Goal: Information Seeking & Learning: Learn about a topic

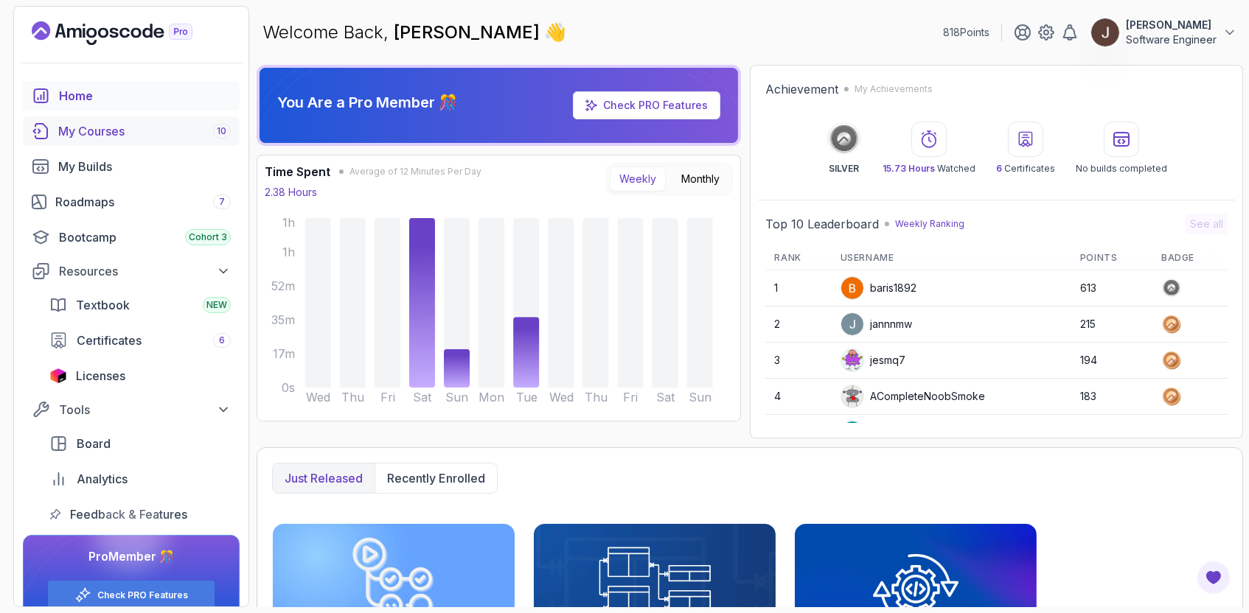
click at [165, 133] on div "My Courses 10" at bounding box center [144, 131] width 172 height 18
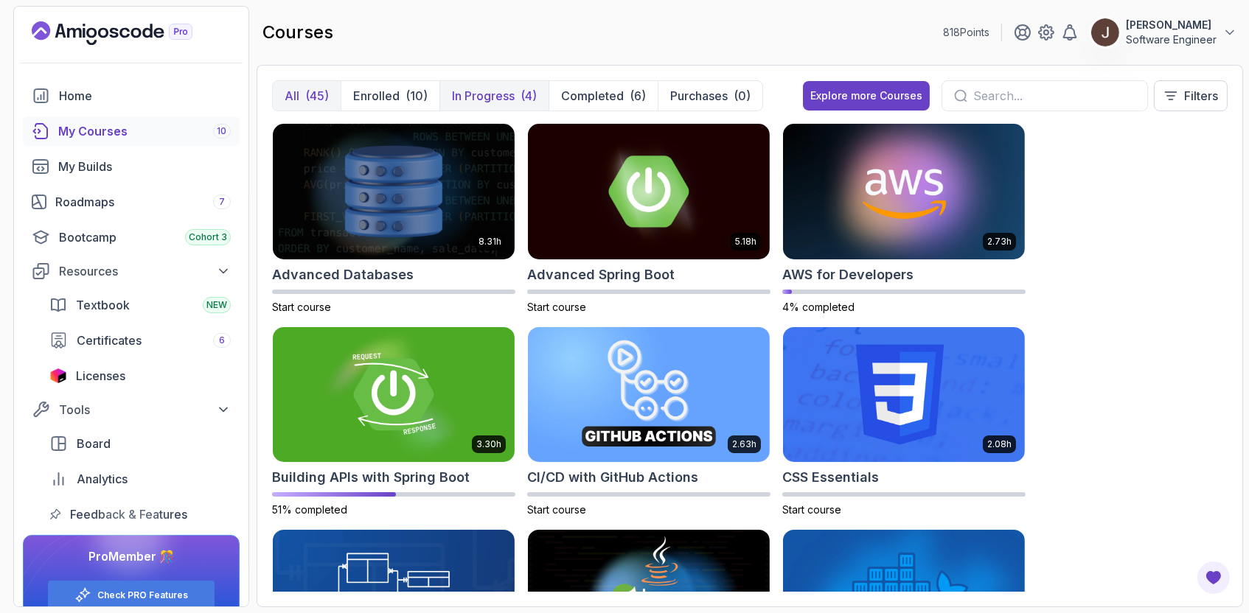
click at [520, 95] on div "(4)" at bounding box center [528, 96] width 16 height 18
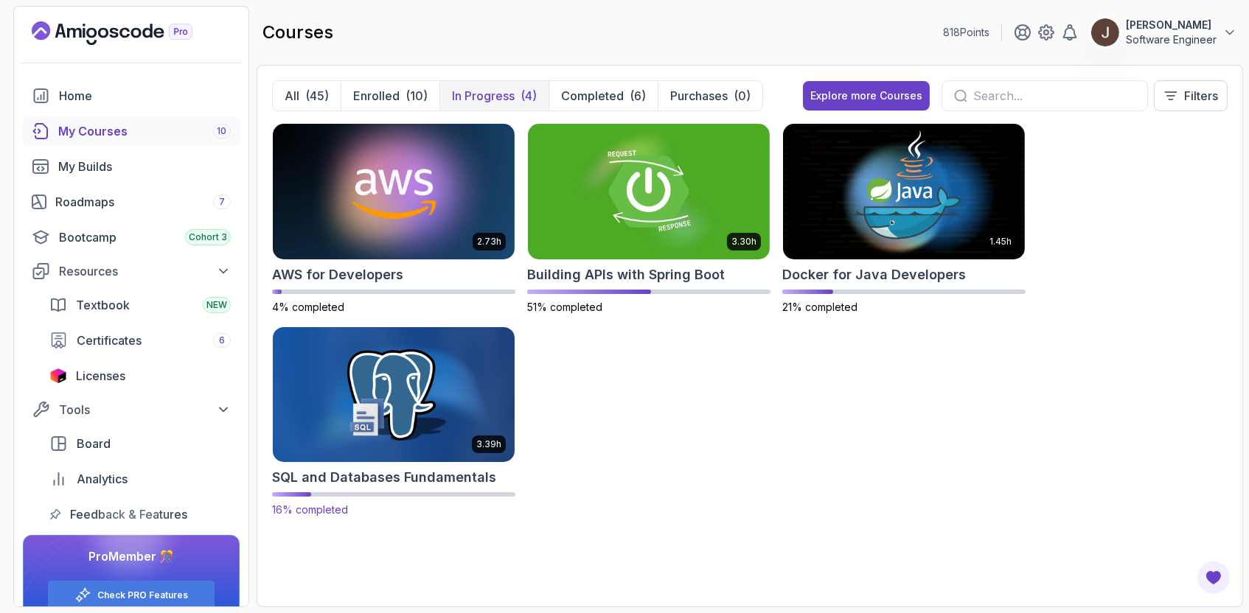
click at [444, 391] on img at bounding box center [394, 395] width 254 height 142
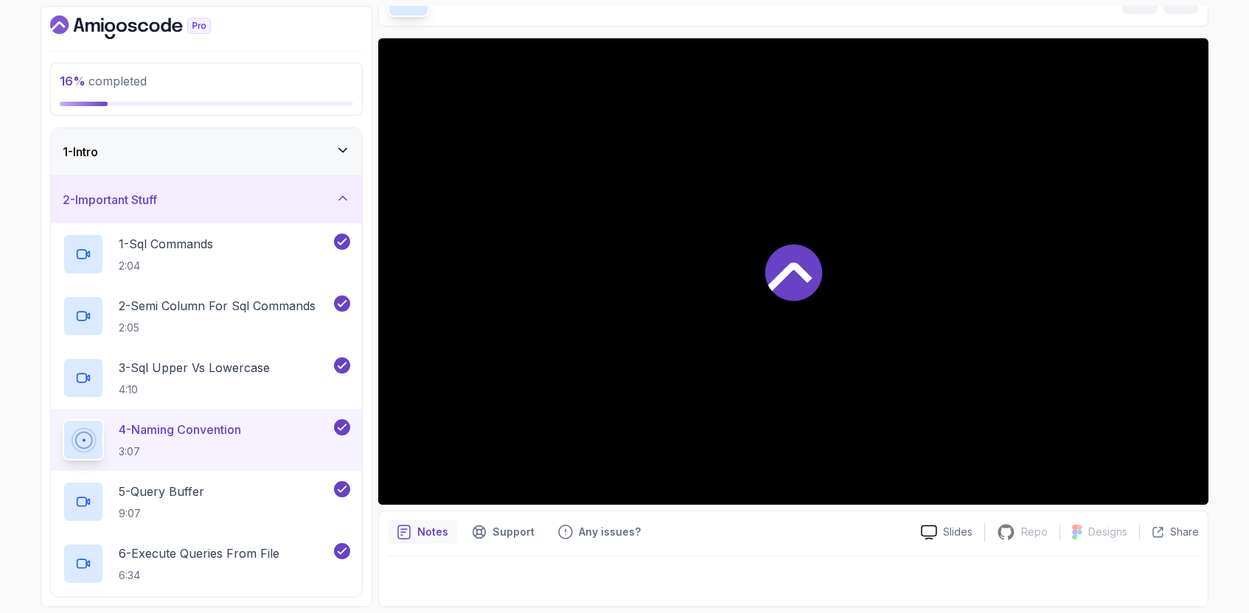
scroll to position [251, 0]
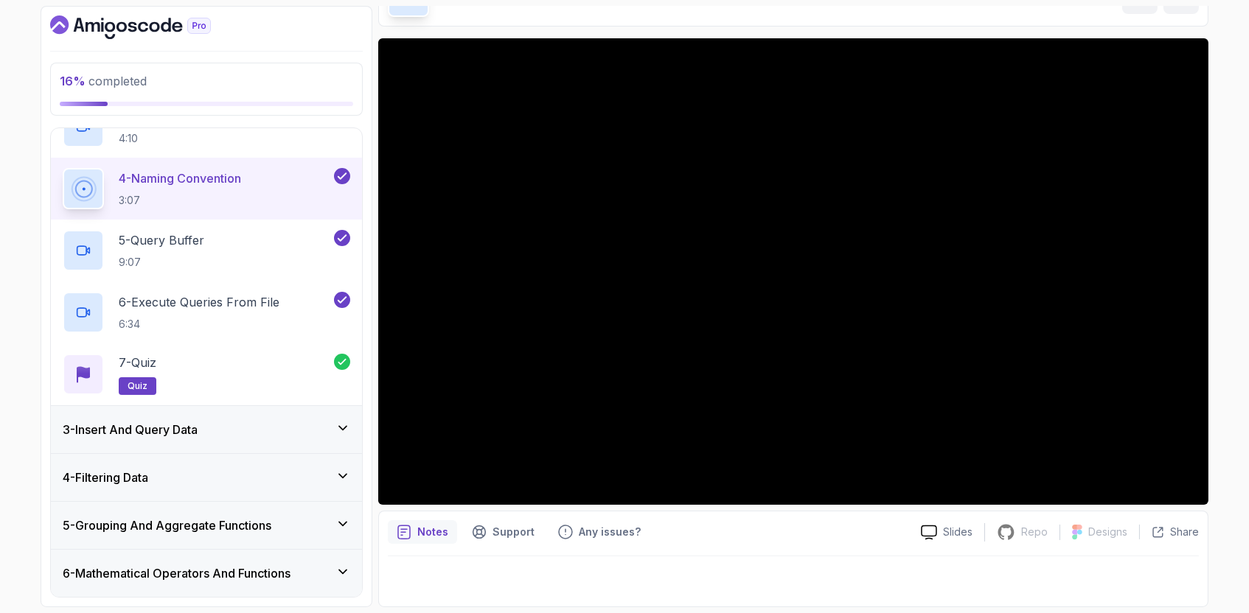
click at [336, 430] on icon at bounding box center [342, 428] width 15 height 15
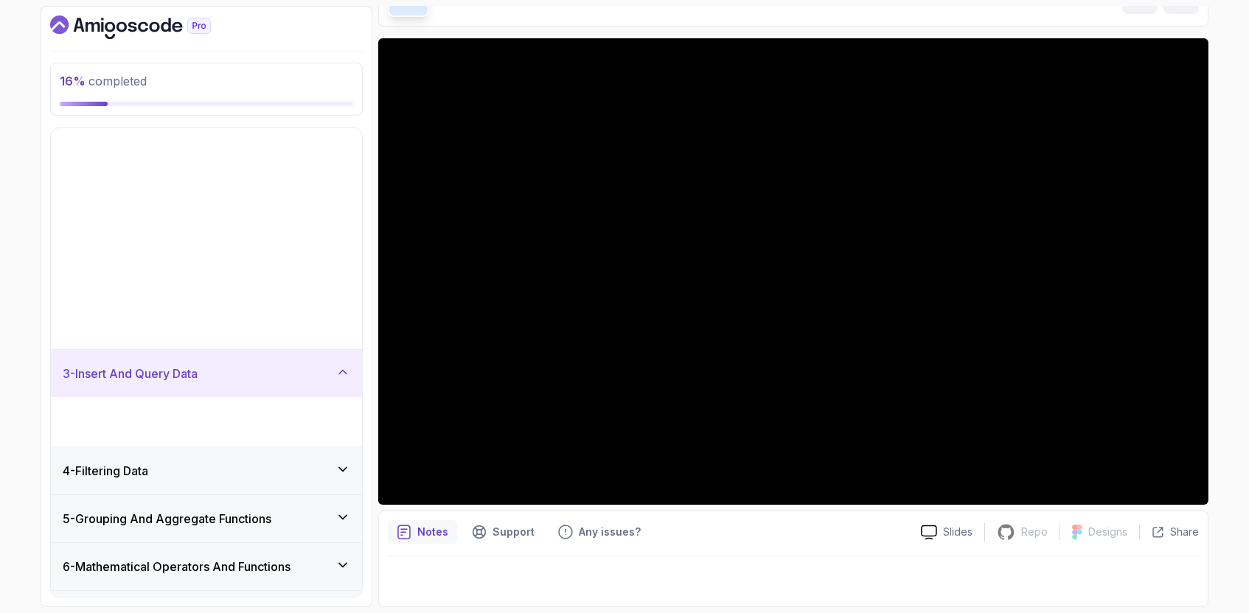
scroll to position [55, 0]
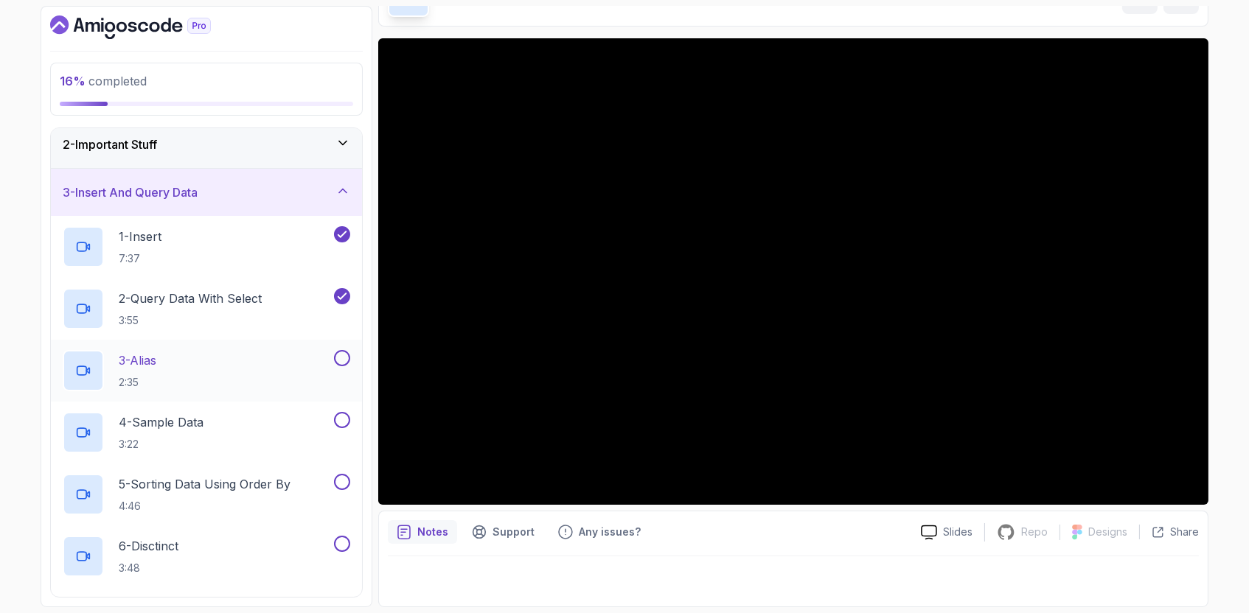
click at [256, 362] on div "3 - Alias 2:35" at bounding box center [197, 370] width 268 height 41
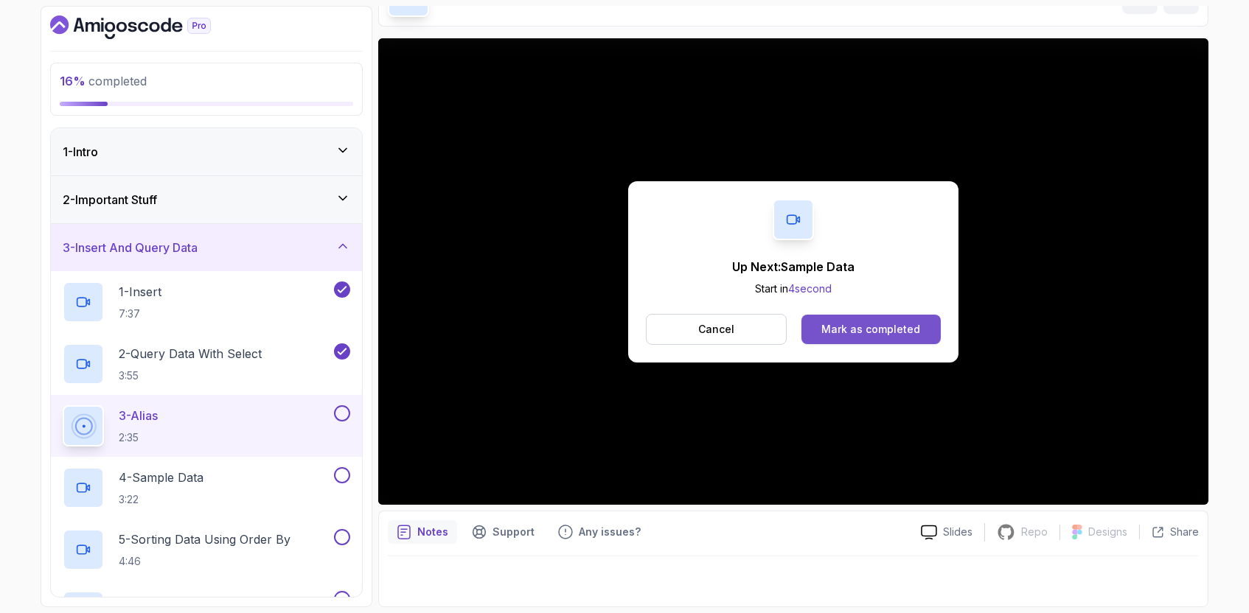
click at [869, 328] on div "Mark as completed" at bounding box center [870, 329] width 99 height 15
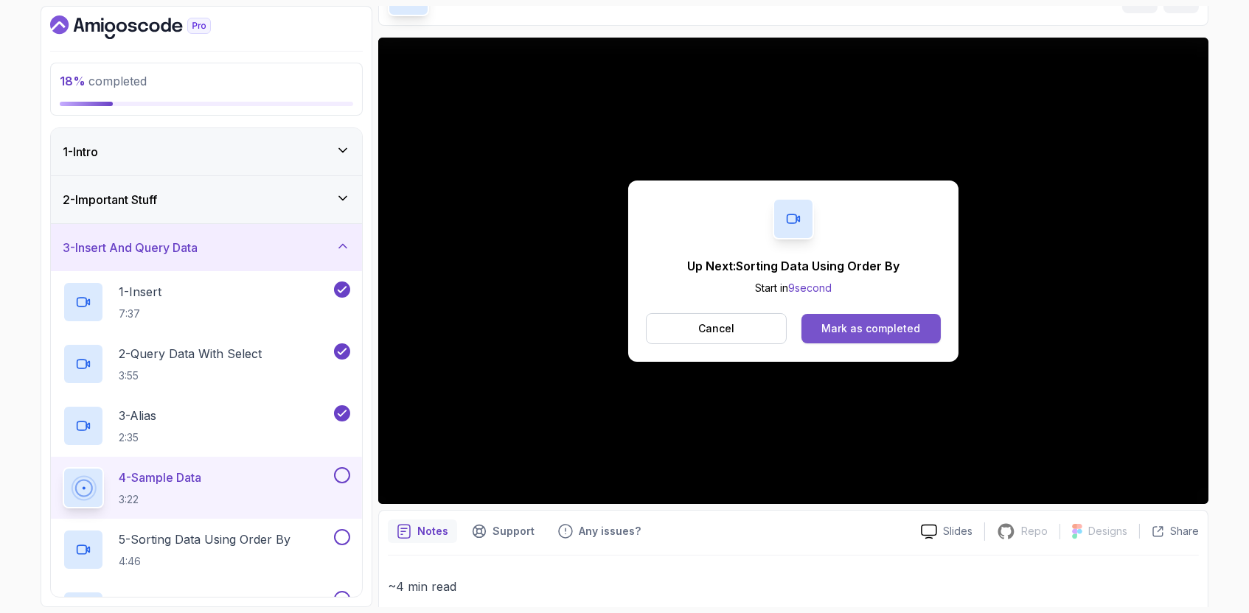
click at [848, 321] on div "Mark as completed" at bounding box center [870, 328] width 99 height 15
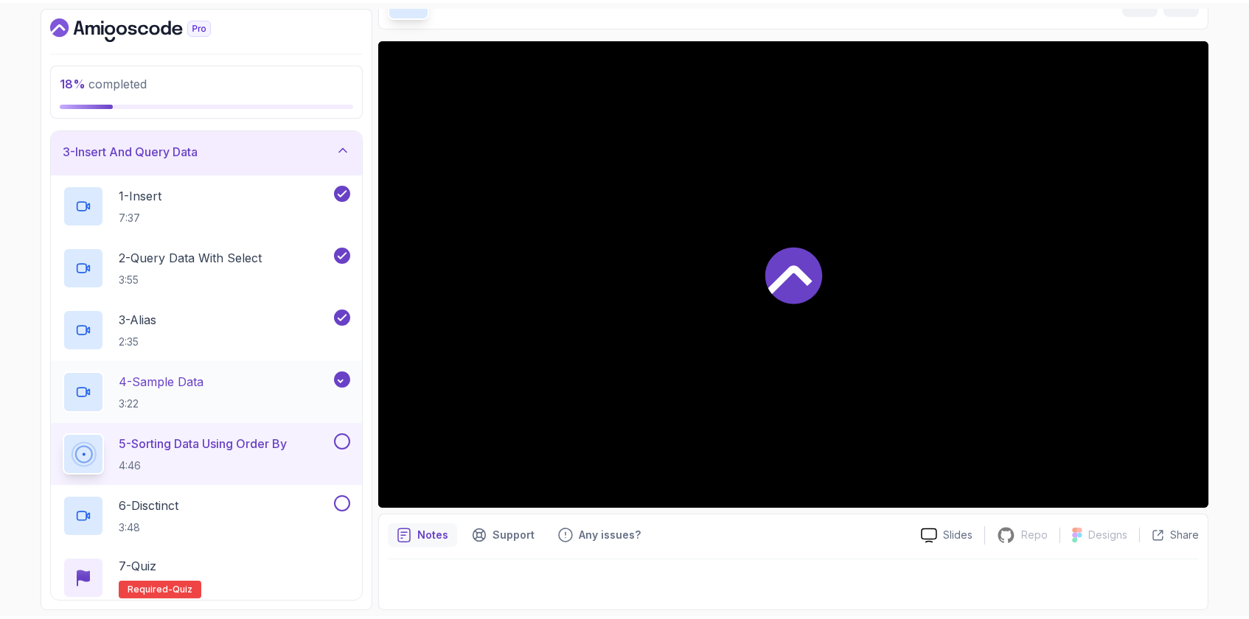
scroll to position [174, 0]
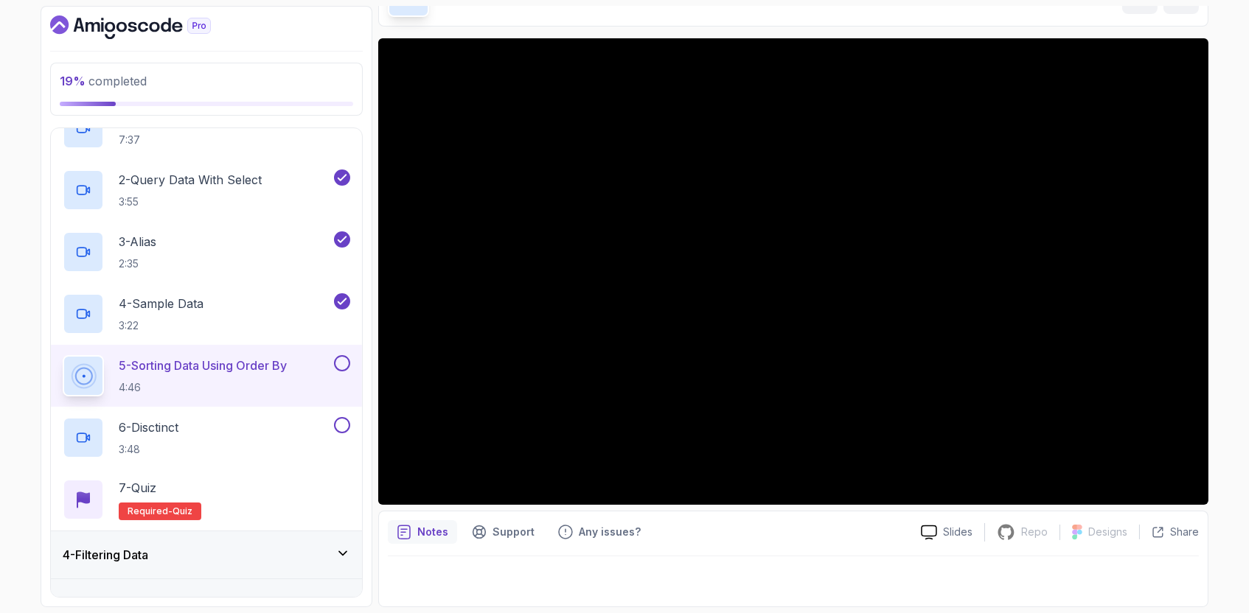
click at [858, 587] on div at bounding box center [793, 577] width 811 height 41
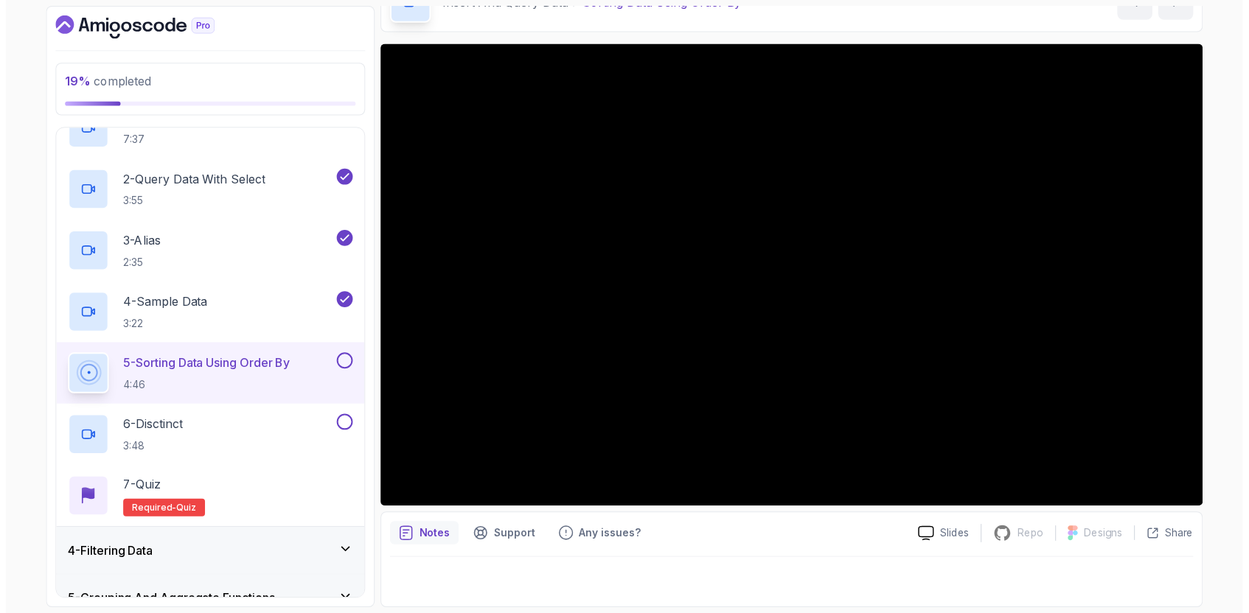
scroll to position [88, 0]
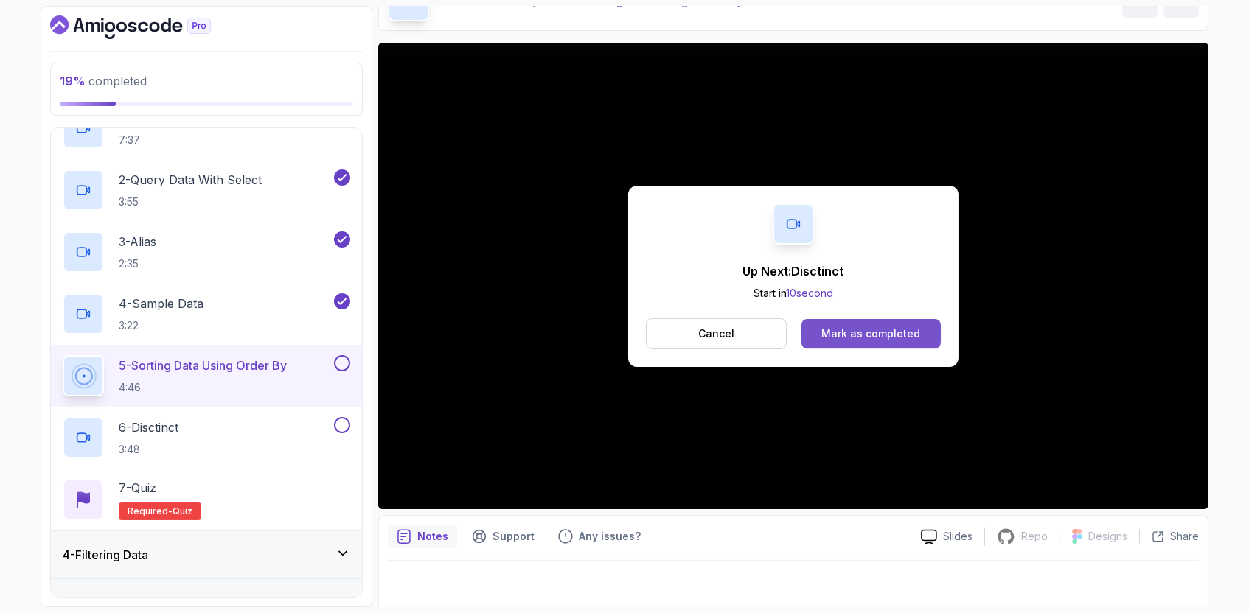
click at [905, 324] on button "Mark as completed" at bounding box center [870, 333] width 139 height 29
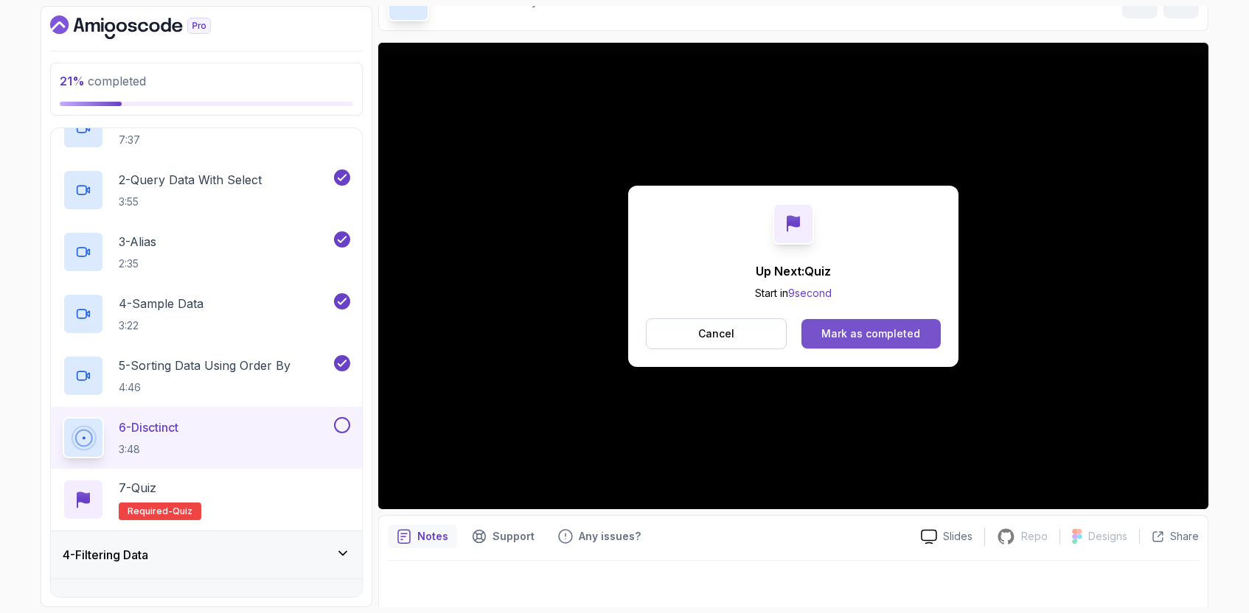
click at [928, 335] on button "Mark as completed" at bounding box center [870, 333] width 139 height 29
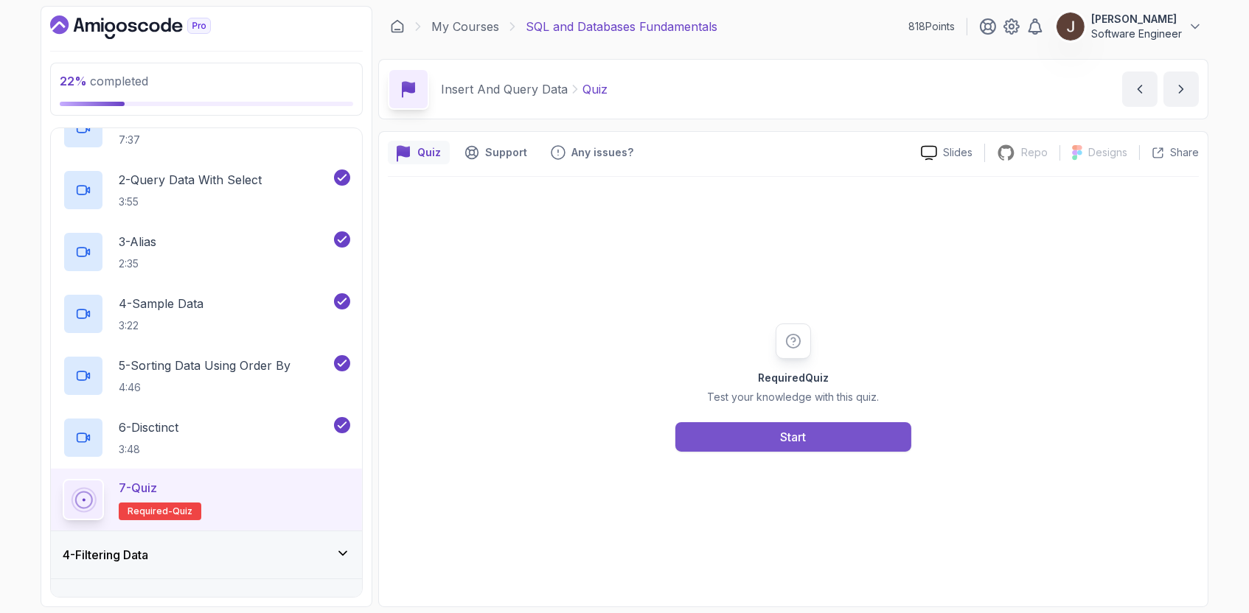
click at [829, 430] on button "Start" at bounding box center [793, 436] width 236 height 29
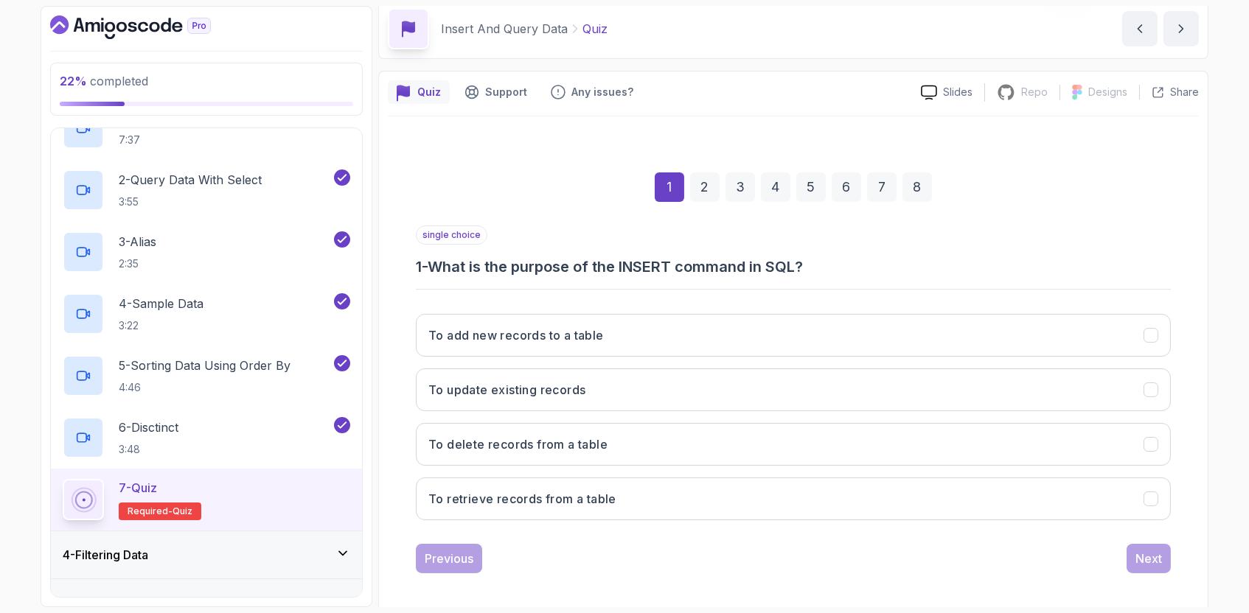
scroll to position [66, 0]
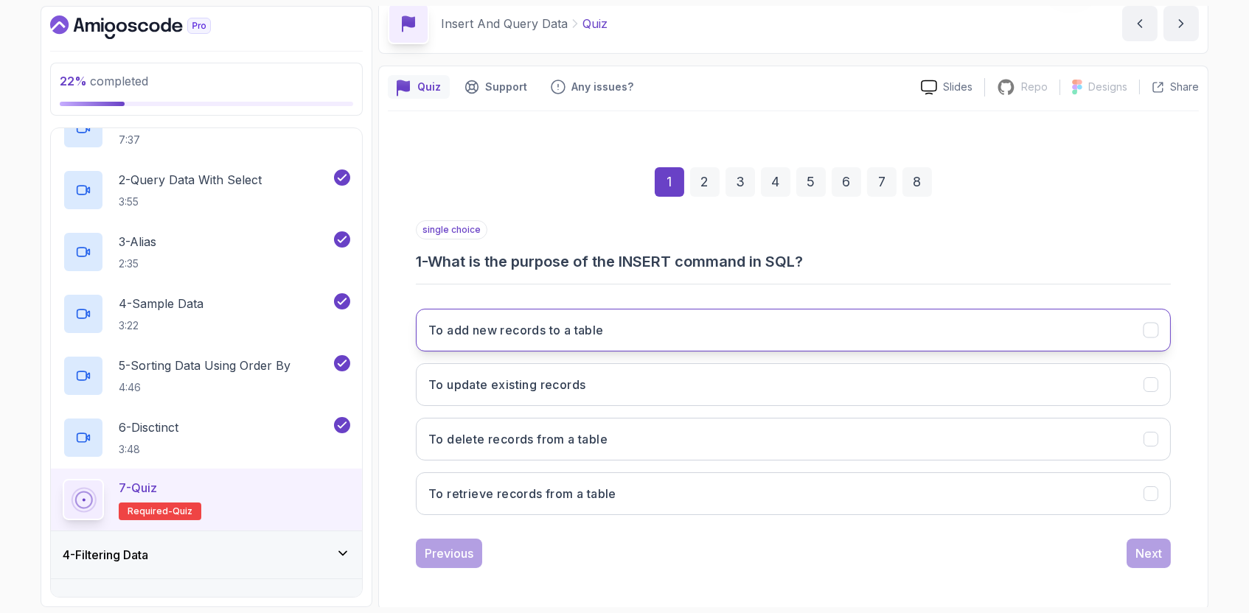
click at [793, 343] on button "To add new records to a table" at bounding box center [793, 330] width 755 height 43
click at [1161, 554] on div "Next" at bounding box center [1148, 554] width 27 height 18
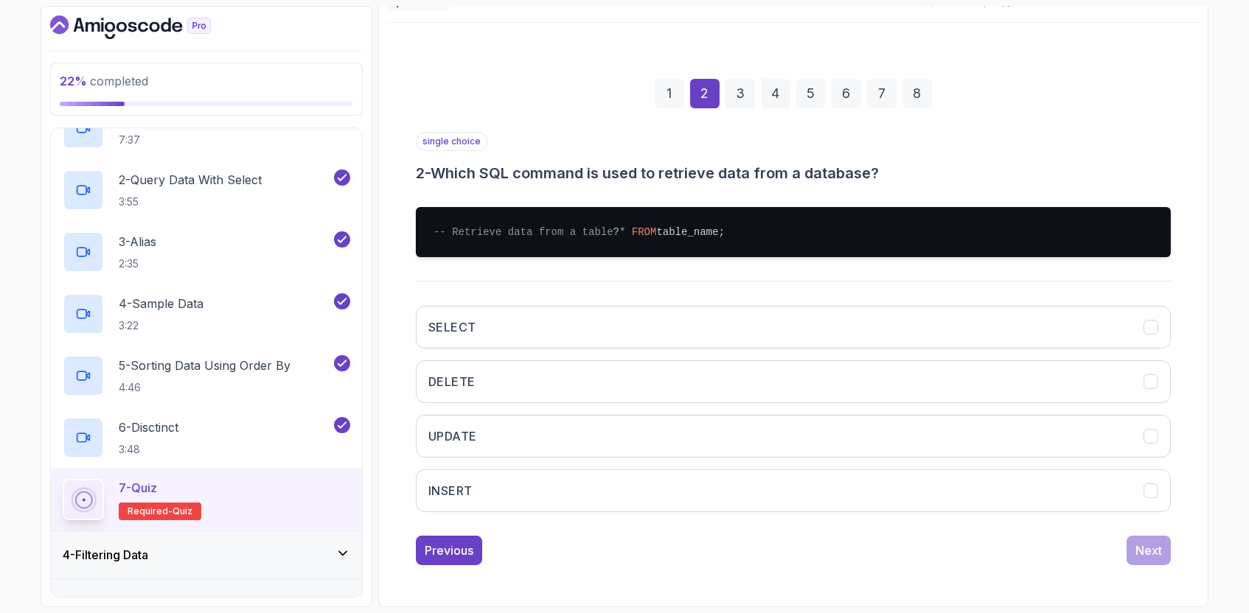
scroll to position [167, 0]
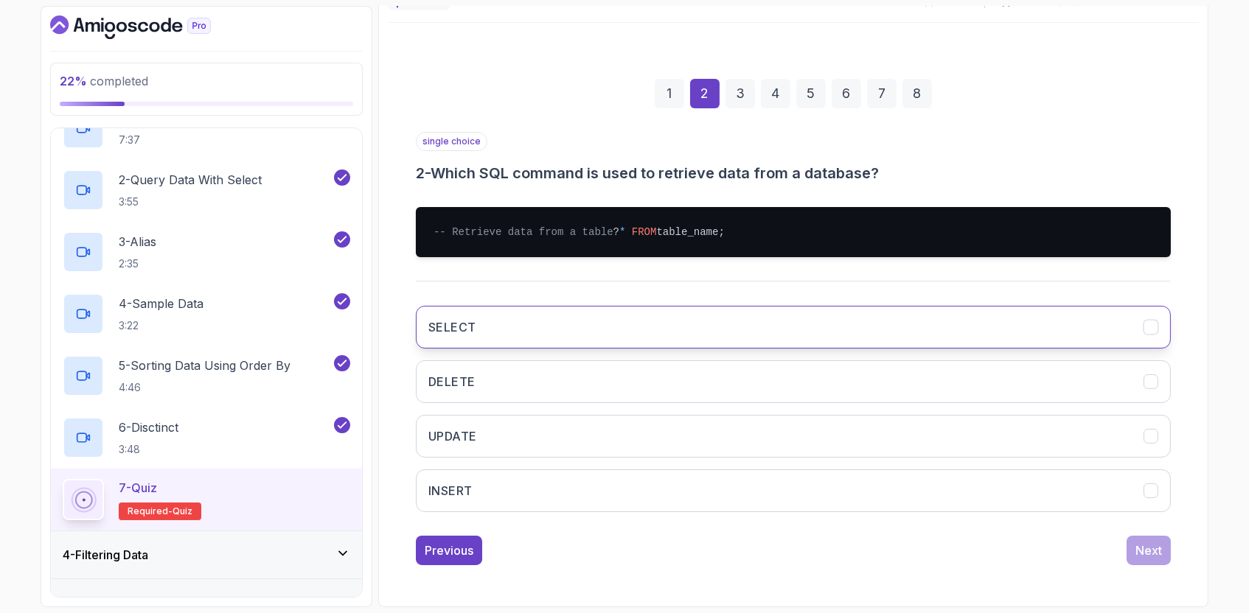
click at [744, 330] on button "SELECT" at bounding box center [793, 327] width 755 height 43
click at [1148, 552] on div "Next" at bounding box center [1148, 551] width 27 height 18
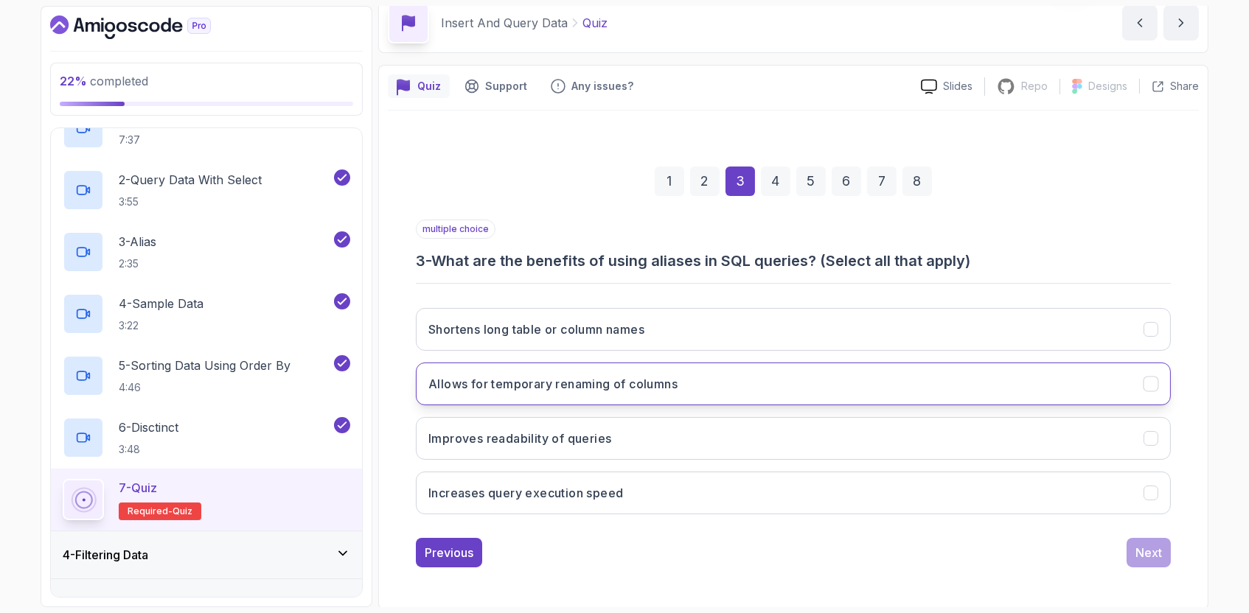
scroll to position [0, 0]
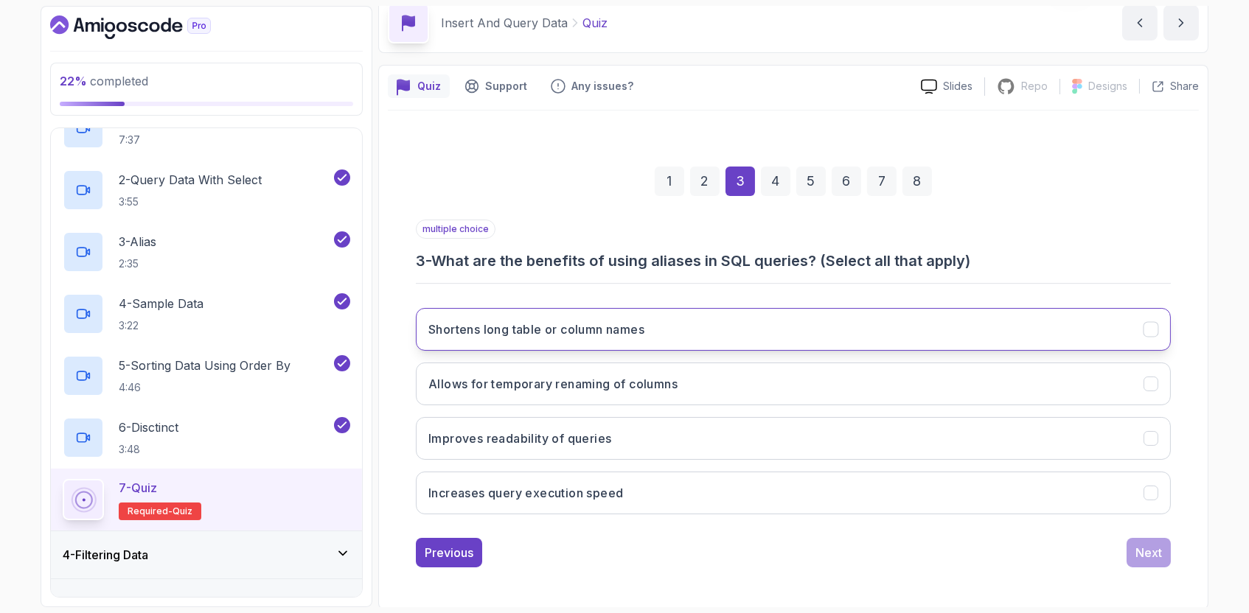
click at [739, 327] on button "Shortens long table or column names" at bounding box center [793, 329] width 755 height 43
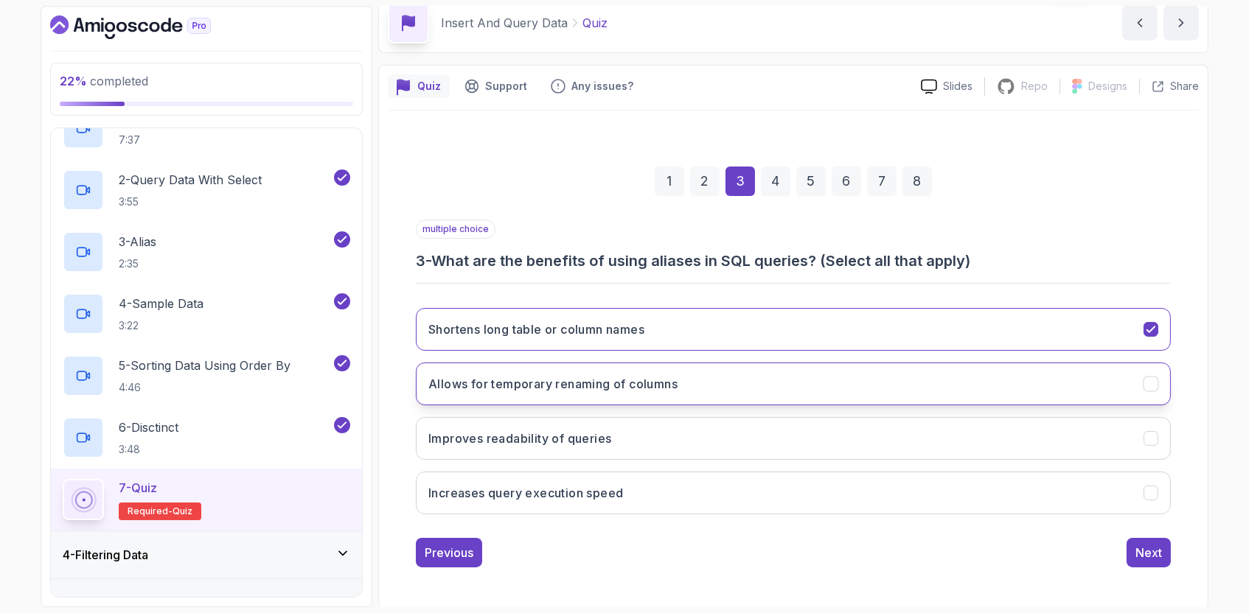
click at [946, 386] on button "Allows for temporary renaming of columns" at bounding box center [793, 384] width 755 height 43
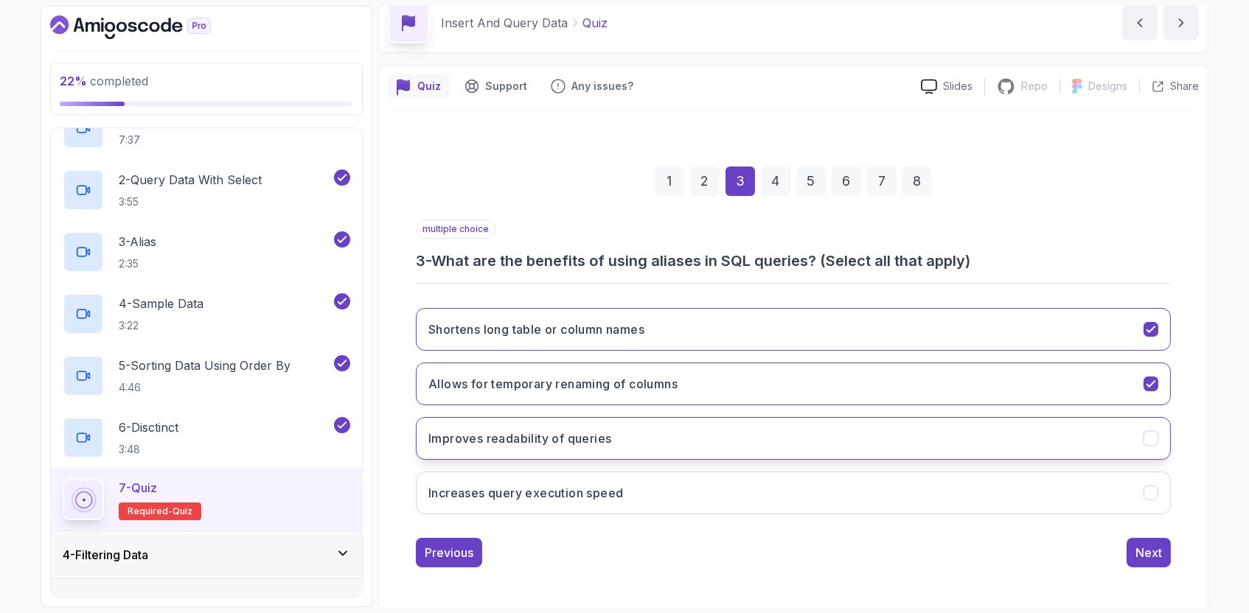
click at [972, 445] on button "Improves readability of queries" at bounding box center [793, 438] width 755 height 43
click at [1151, 544] on div "Next" at bounding box center [1148, 553] width 27 height 18
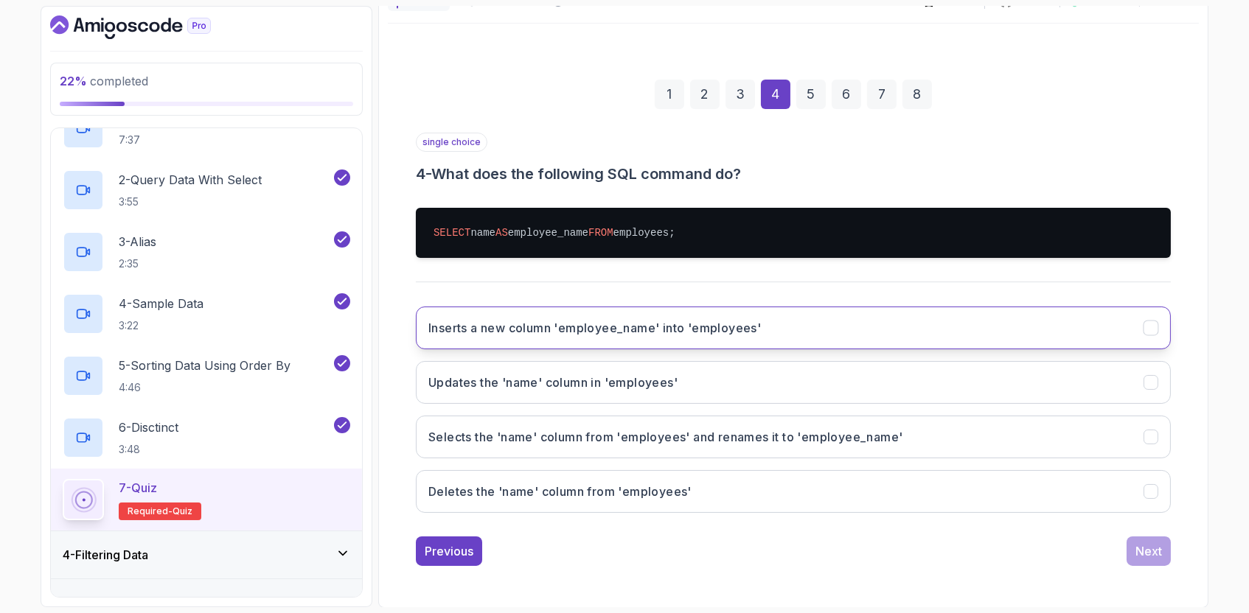
scroll to position [153, 0]
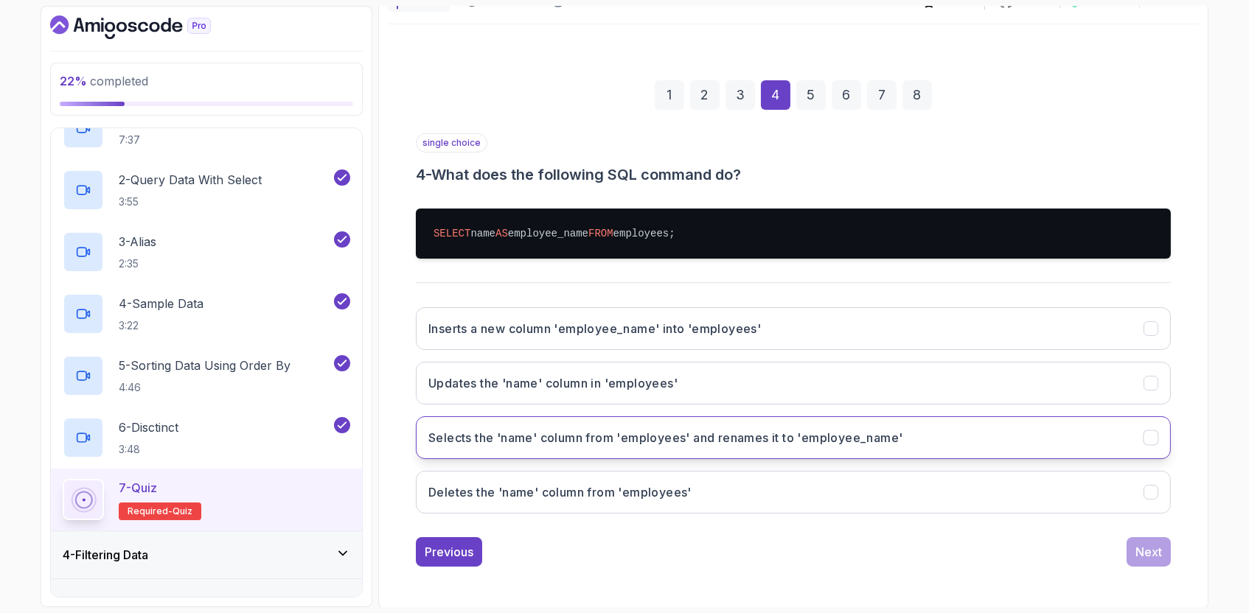
click at [848, 442] on h3 "Selects the 'name' column from 'employees' and renames it to 'employee_name'" at bounding box center [665, 438] width 474 height 18
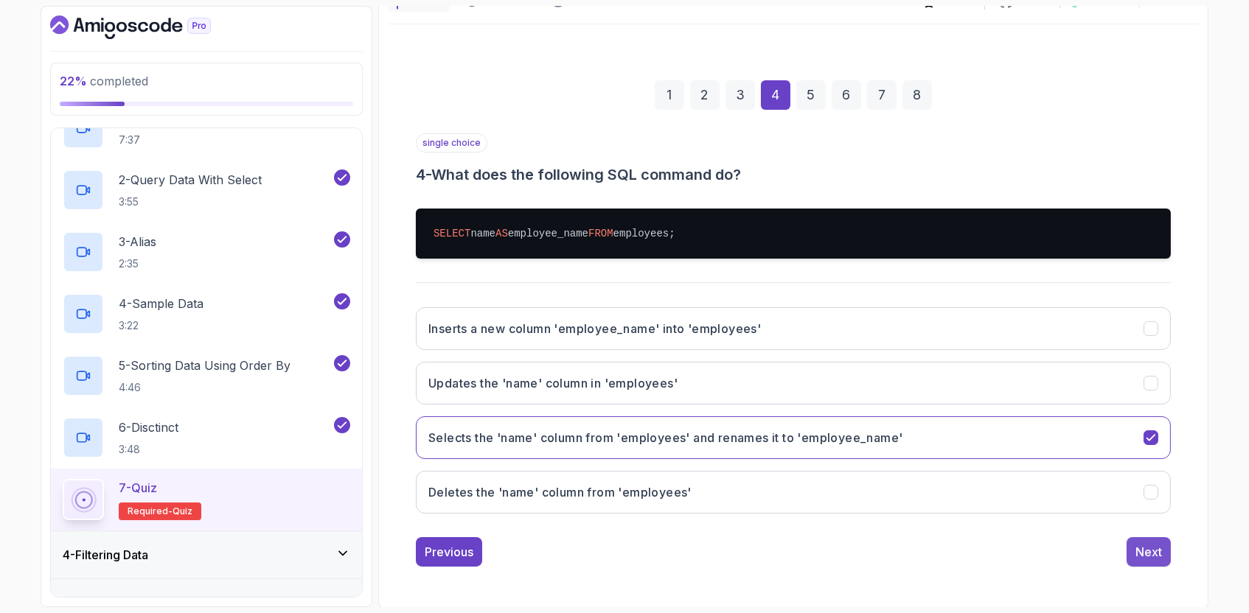
click at [1160, 545] on div "Next" at bounding box center [1148, 552] width 27 height 18
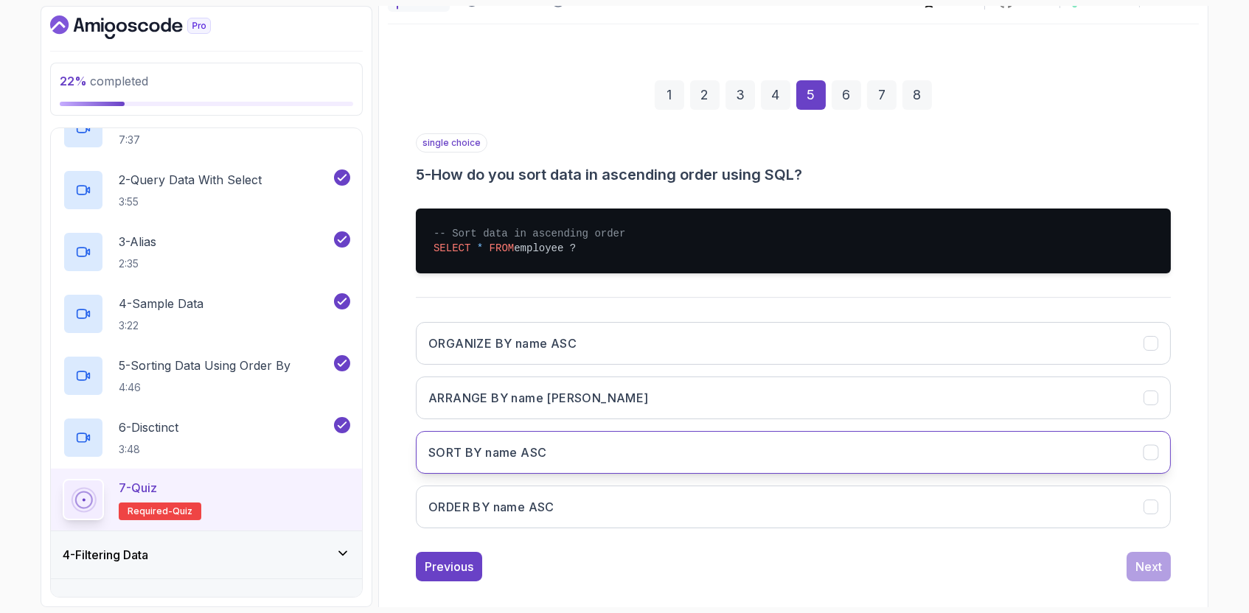
click at [573, 454] on button "SORT BY name ASC" at bounding box center [793, 452] width 755 height 43
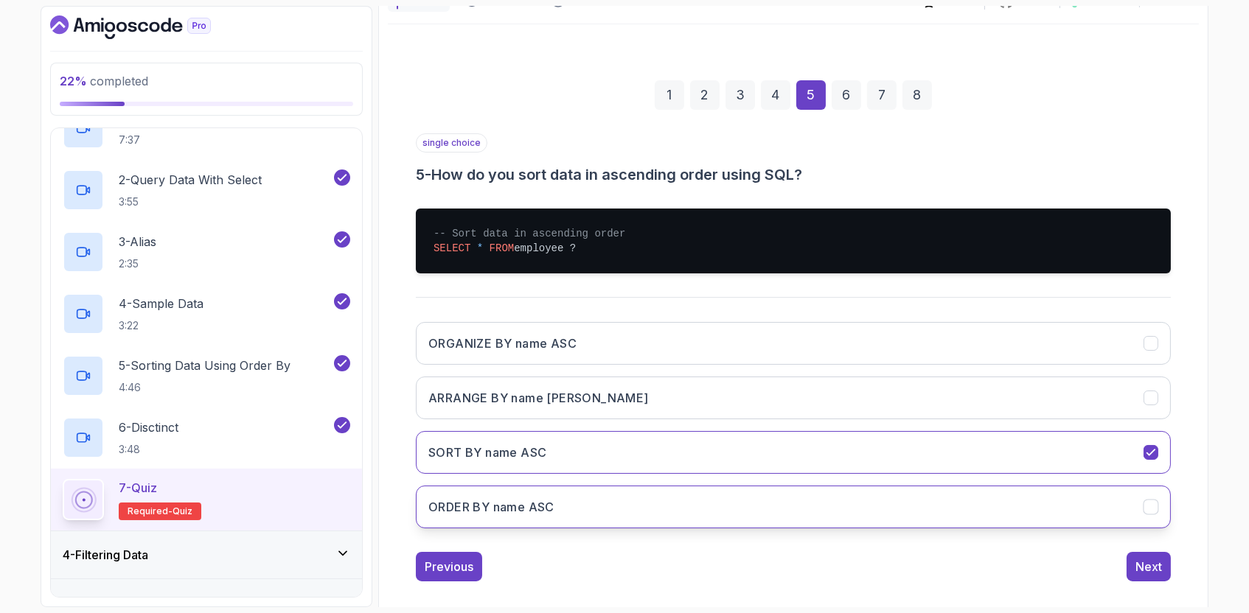
click at [938, 514] on button "ORDER BY name ASC" at bounding box center [793, 507] width 755 height 43
click at [1144, 567] on div "Next" at bounding box center [1148, 567] width 27 height 18
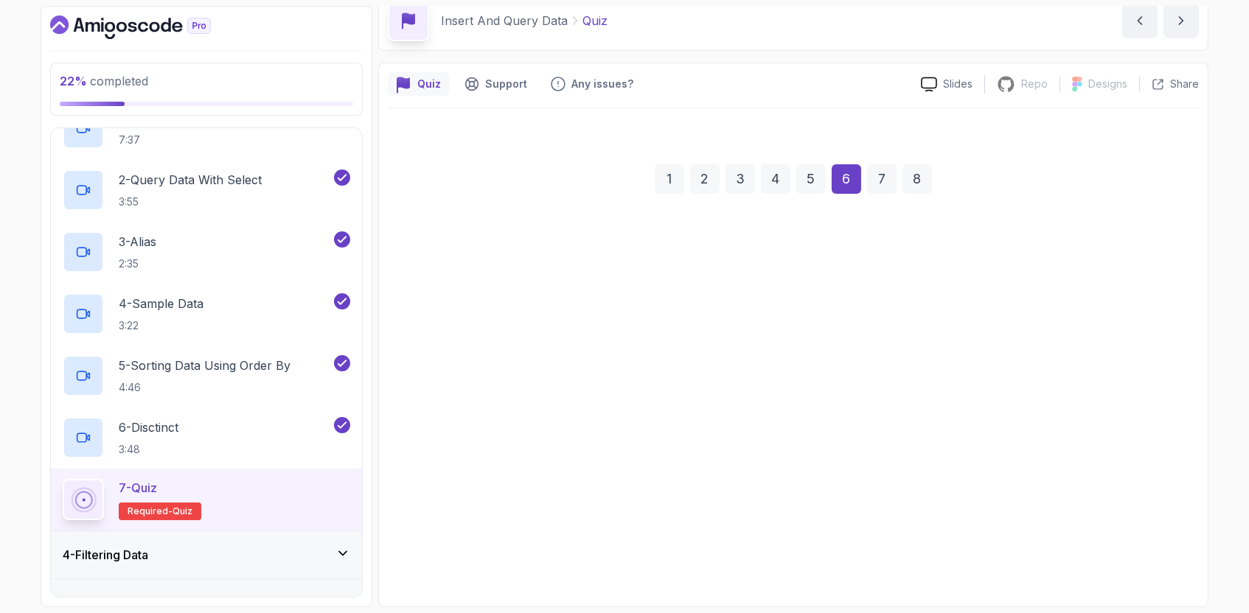
scroll to position [66, 0]
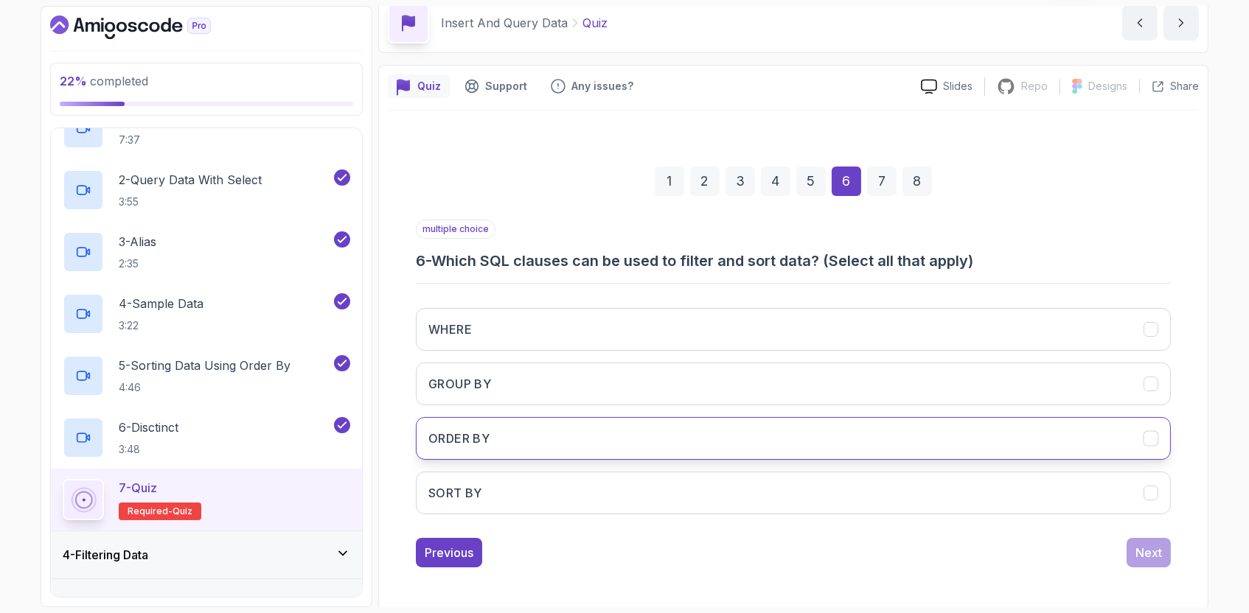
click at [724, 446] on button "ORDER BY" at bounding box center [793, 438] width 755 height 43
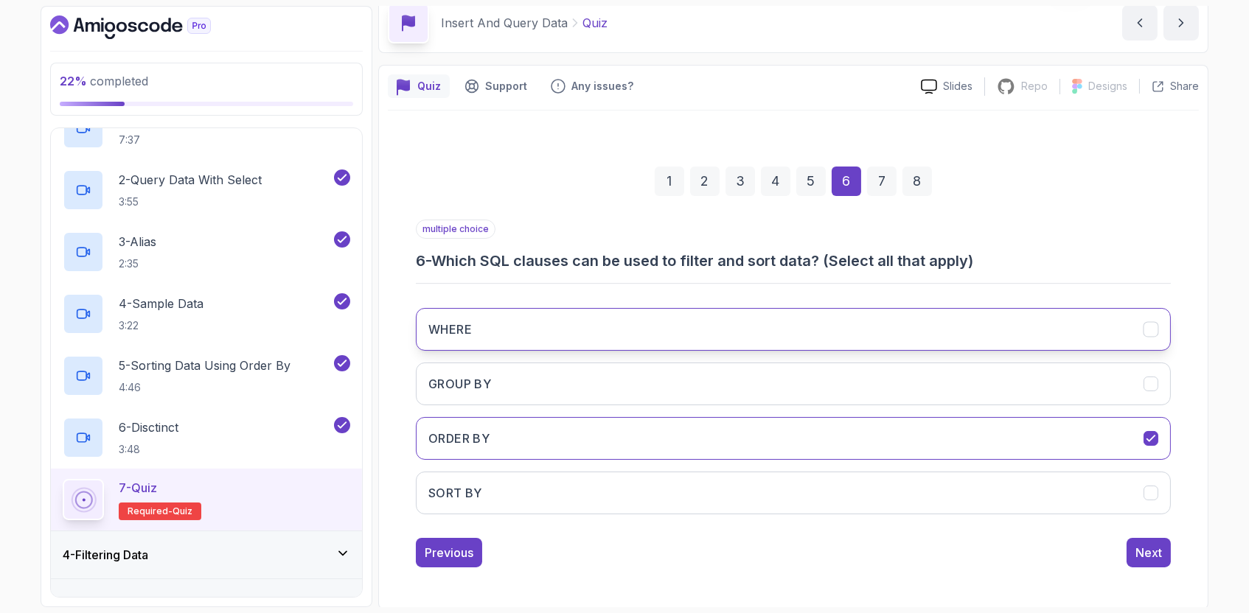
click at [725, 317] on button "WHERE" at bounding box center [793, 329] width 755 height 43
click at [1155, 549] on div "Next" at bounding box center [1148, 553] width 27 height 18
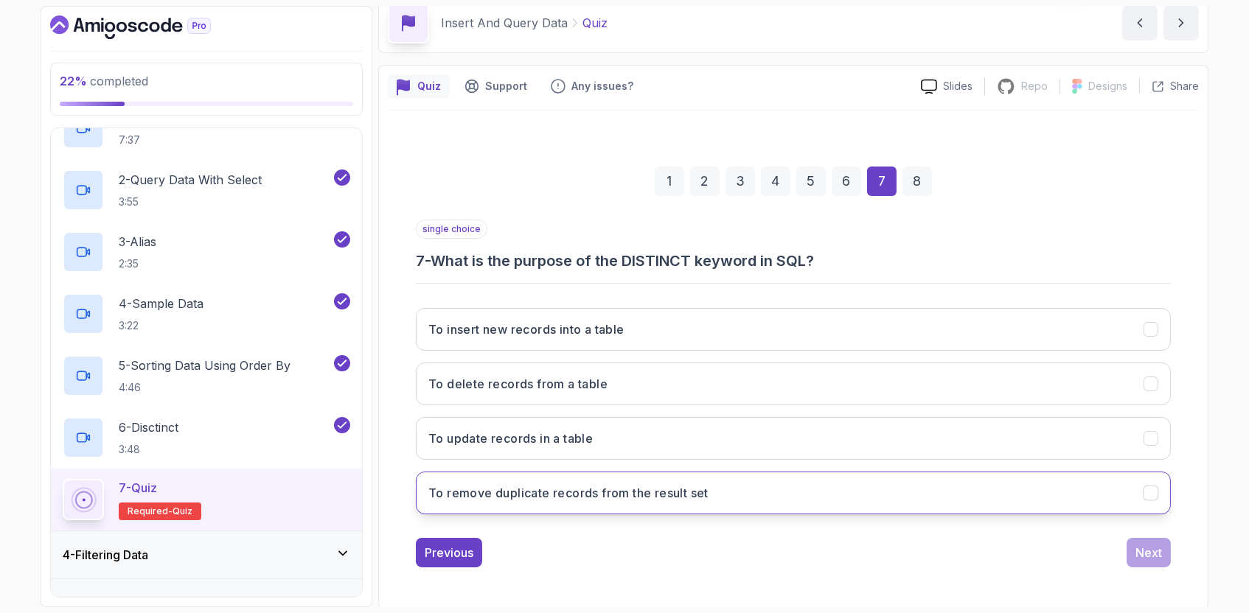
click at [774, 500] on button "To remove duplicate records from the result set" at bounding box center [793, 493] width 755 height 43
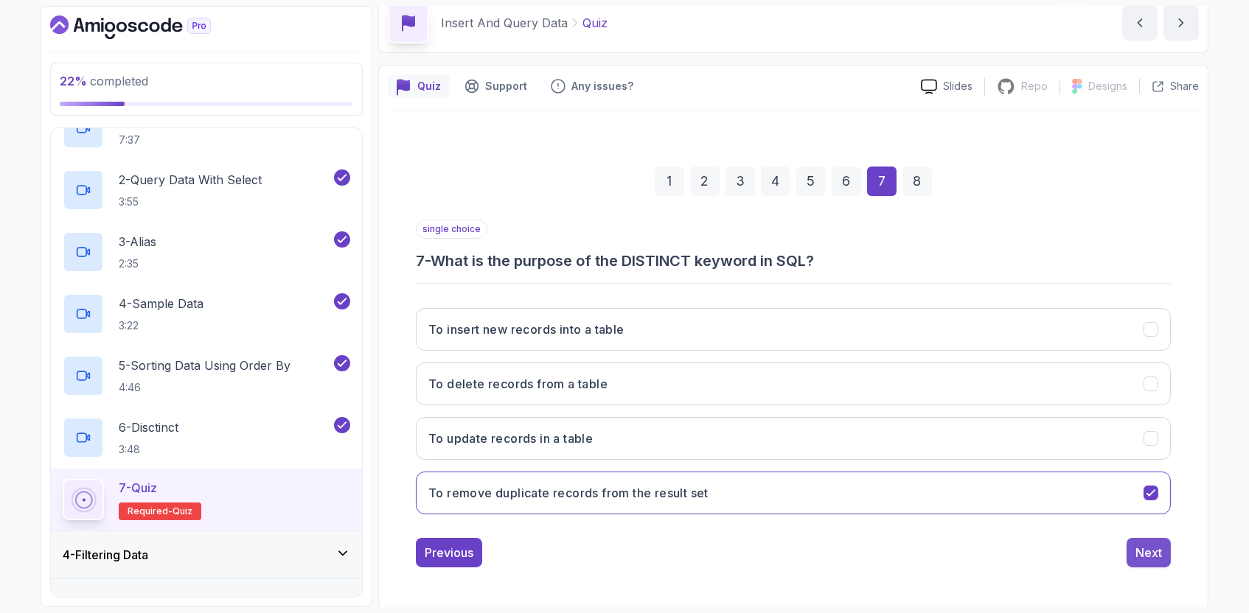
click at [1133, 559] on button "Next" at bounding box center [1148, 552] width 44 height 29
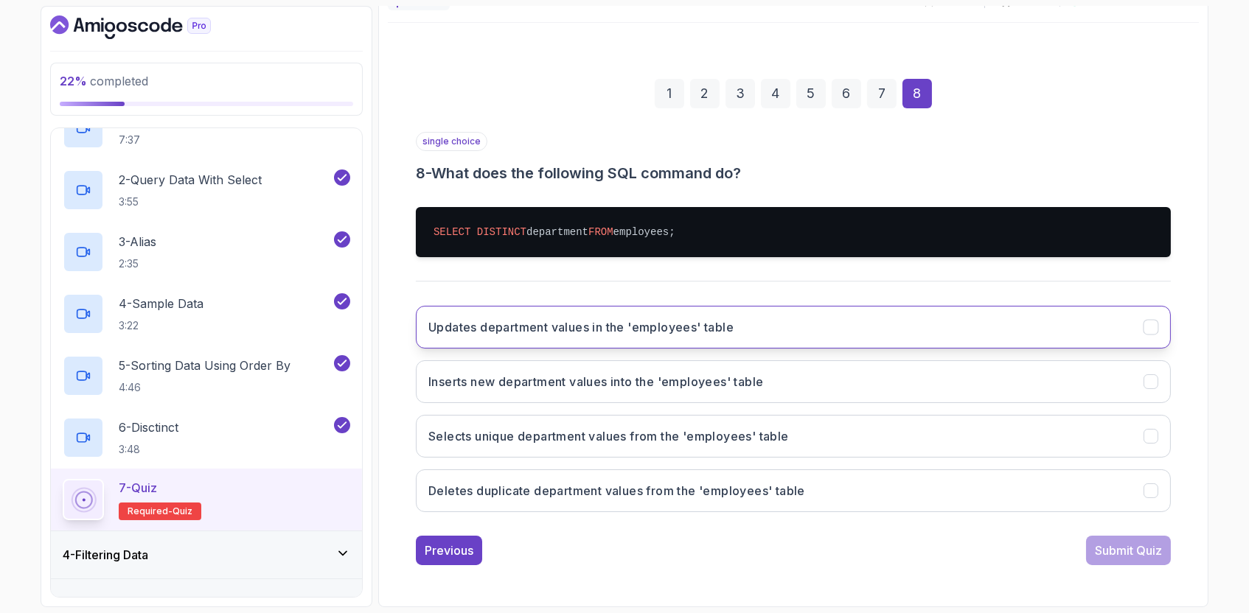
scroll to position [153, 0]
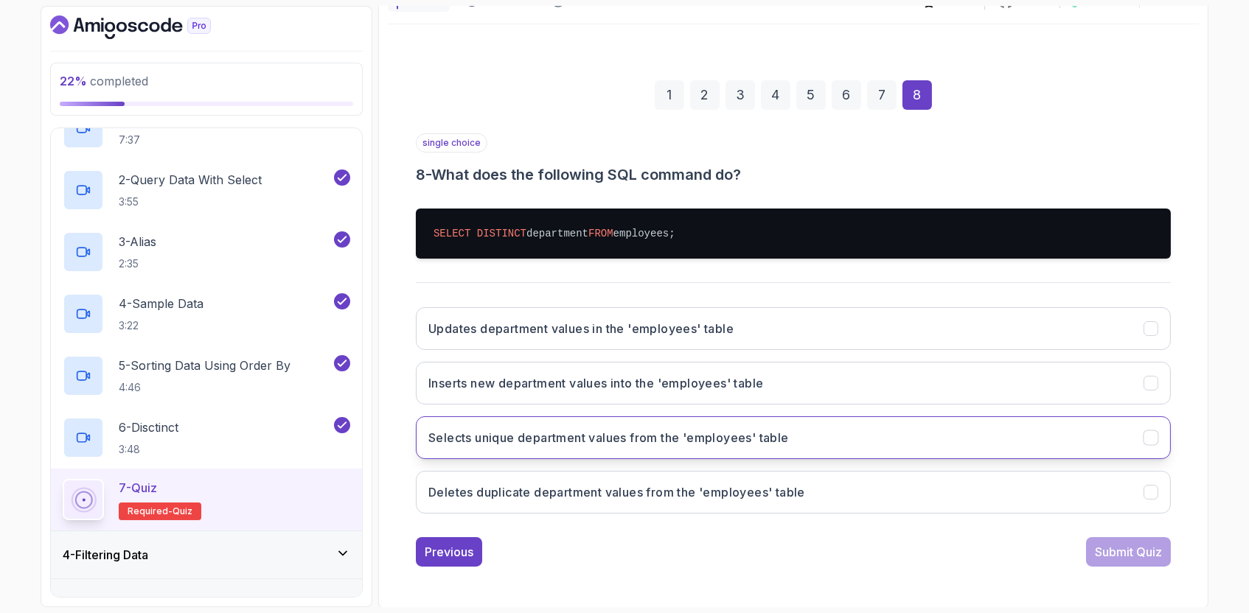
click at [641, 438] on h3 "Selects unique department values from the 'employees' table" at bounding box center [608, 438] width 360 height 18
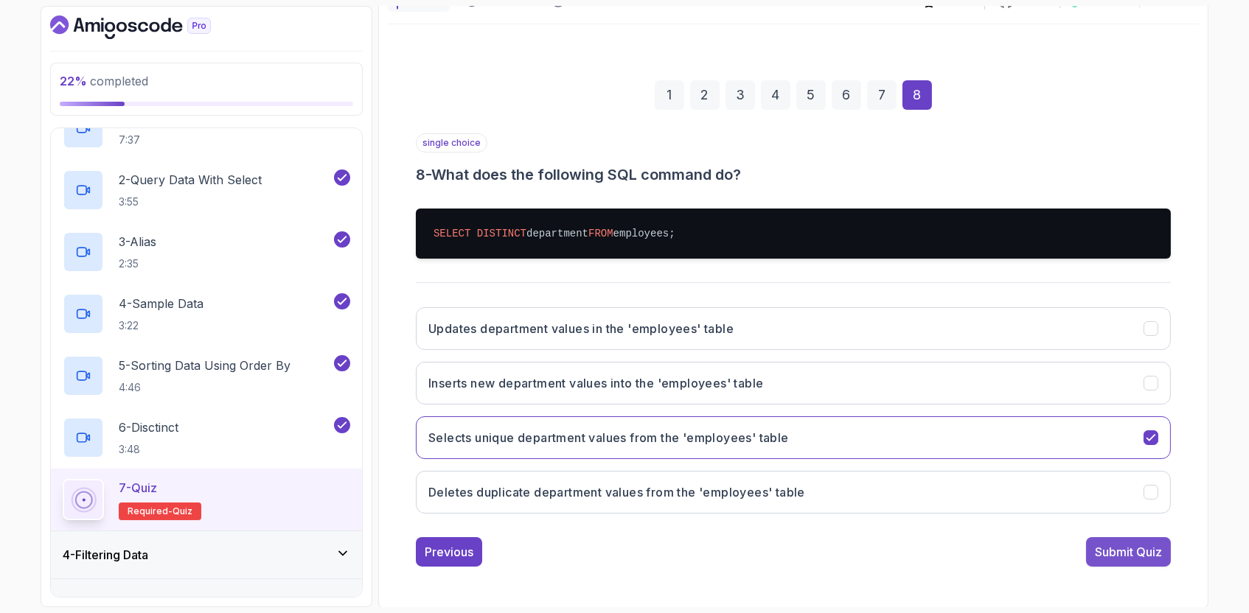
click at [1126, 557] on div "Submit Quiz" at bounding box center [1128, 552] width 67 height 18
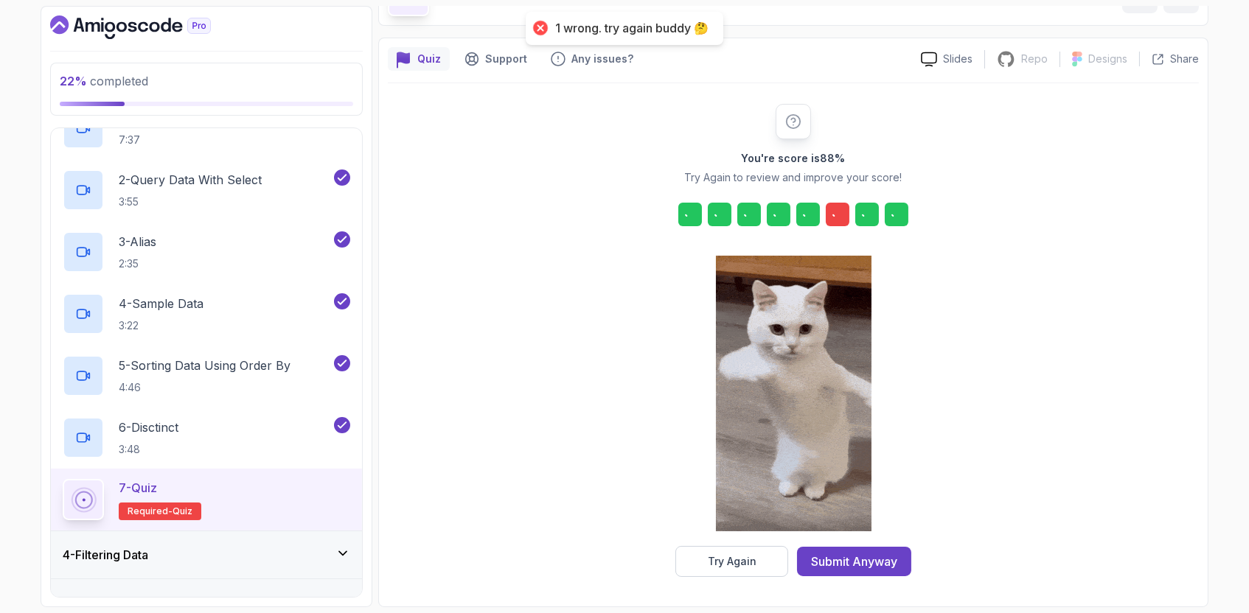
scroll to position [94, 0]
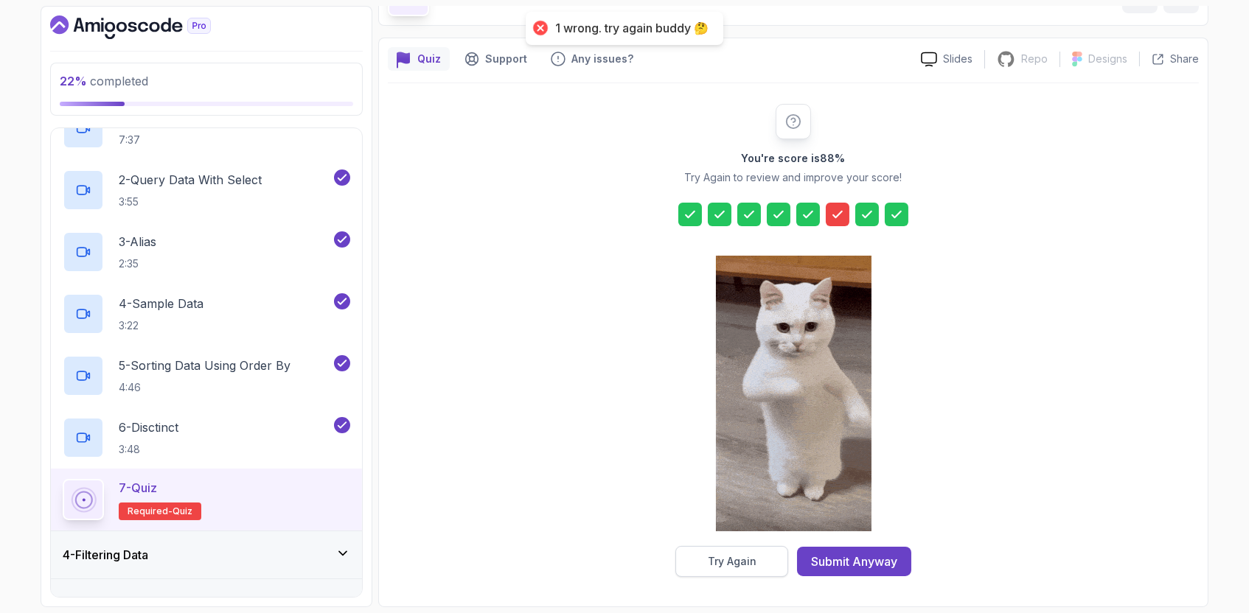
click at [716, 563] on div "Try Again" at bounding box center [732, 561] width 49 height 15
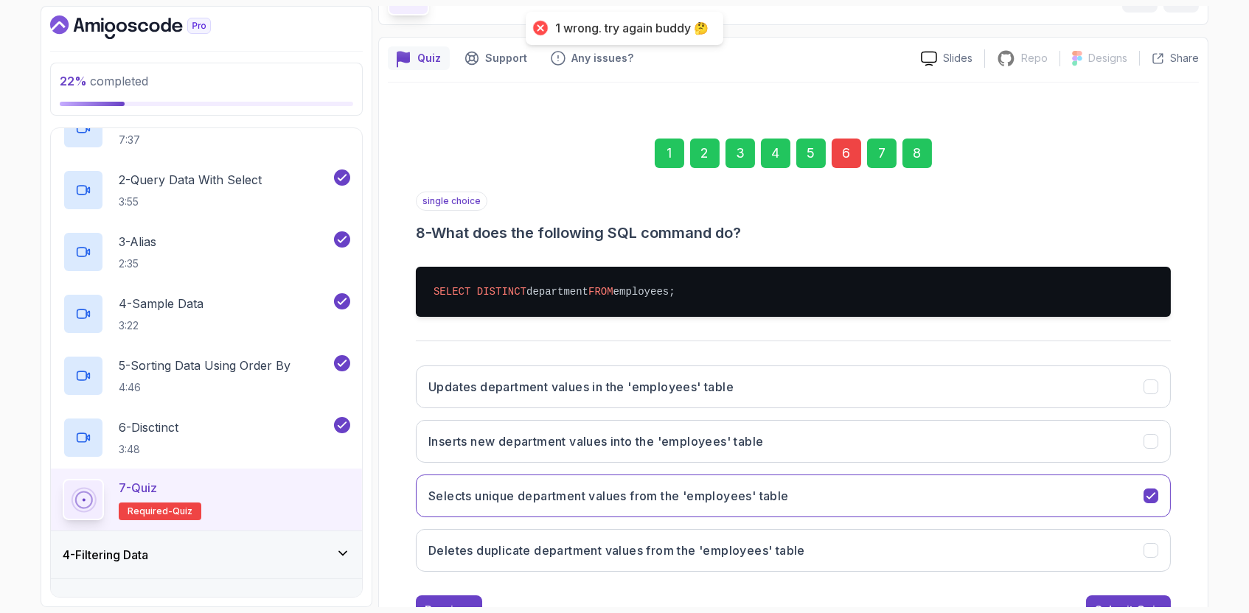
click at [820, 158] on div "5" at bounding box center [810, 153] width 29 height 29
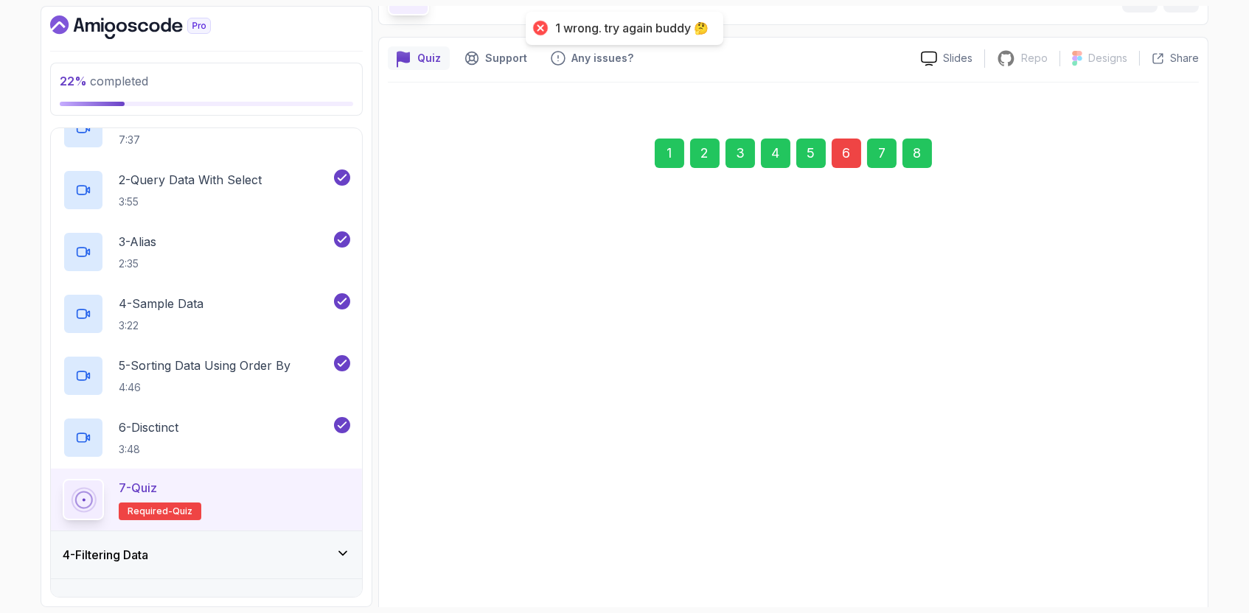
click at [851, 159] on div "6" at bounding box center [845, 153] width 29 height 29
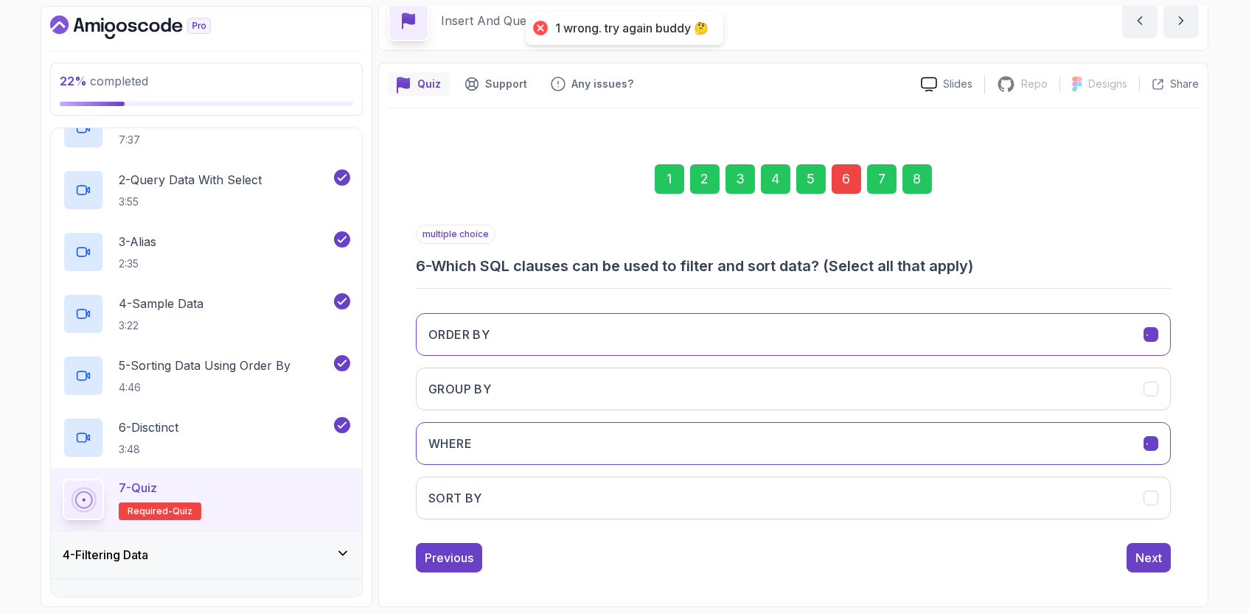
scroll to position [66, 0]
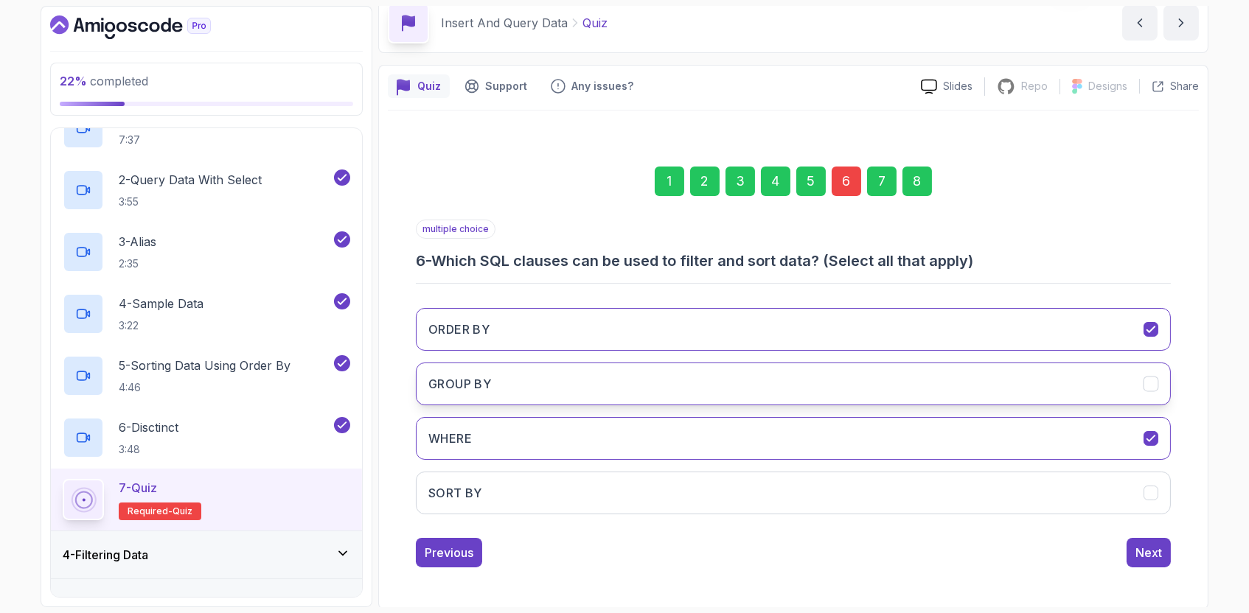
click at [646, 382] on button "GROUP BY" at bounding box center [793, 384] width 755 height 43
click at [1148, 552] on div "Next" at bounding box center [1148, 553] width 27 height 18
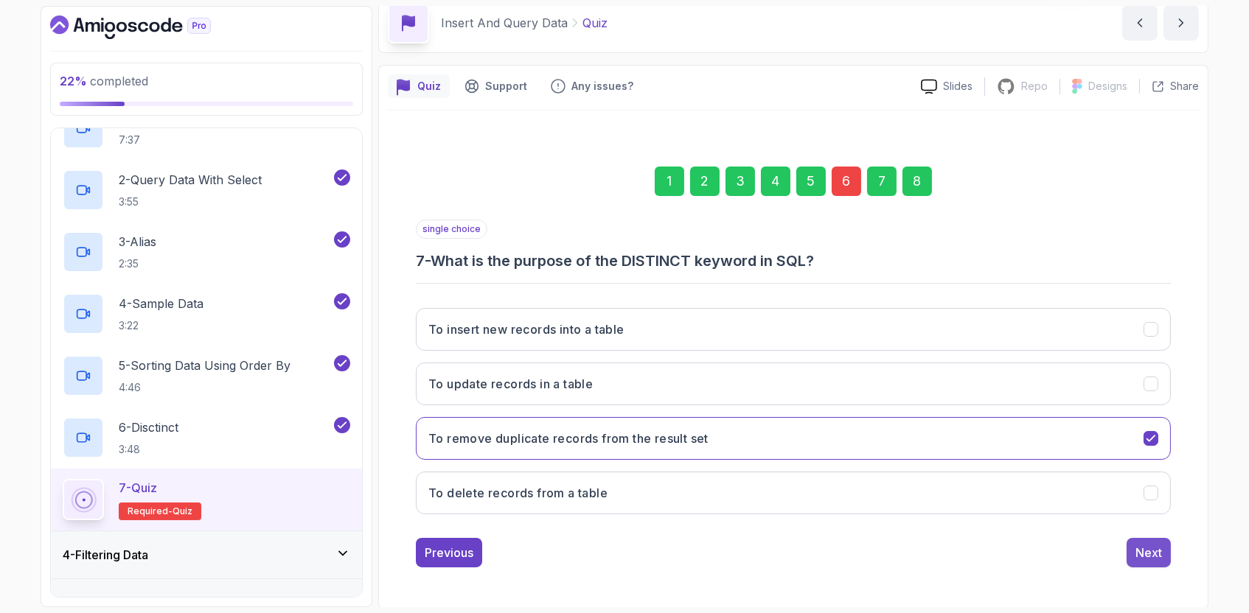
click at [1131, 547] on button "Next" at bounding box center [1148, 552] width 44 height 29
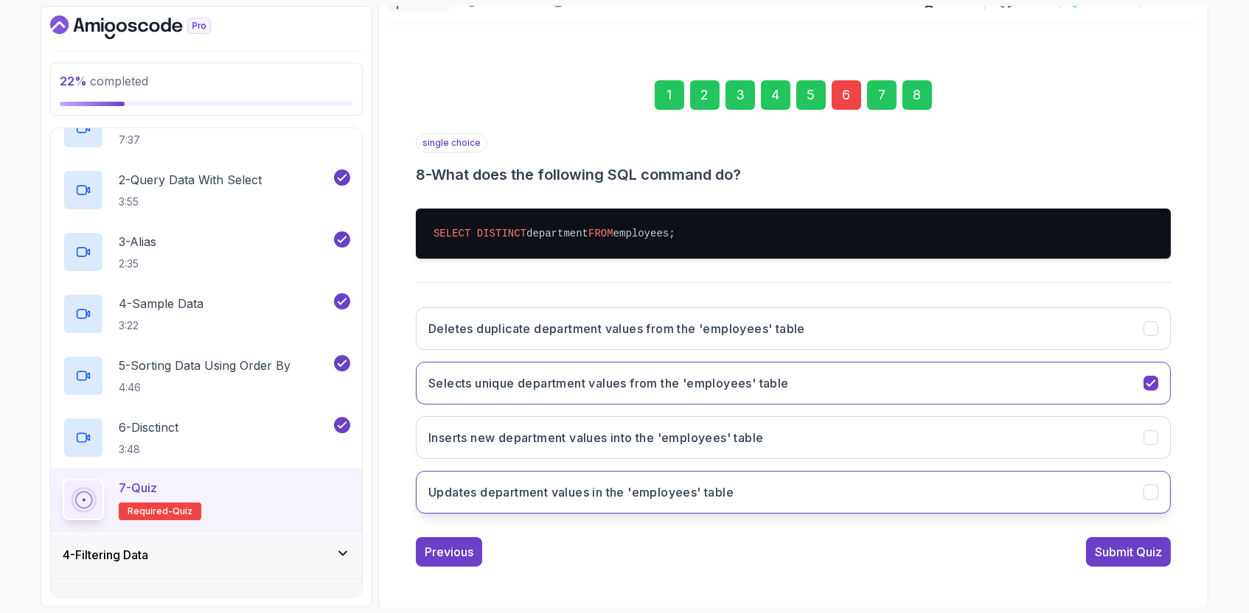
click at [1153, 556] on div "Submit Quiz" at bounding box center [1128, 552] width 67 height 18
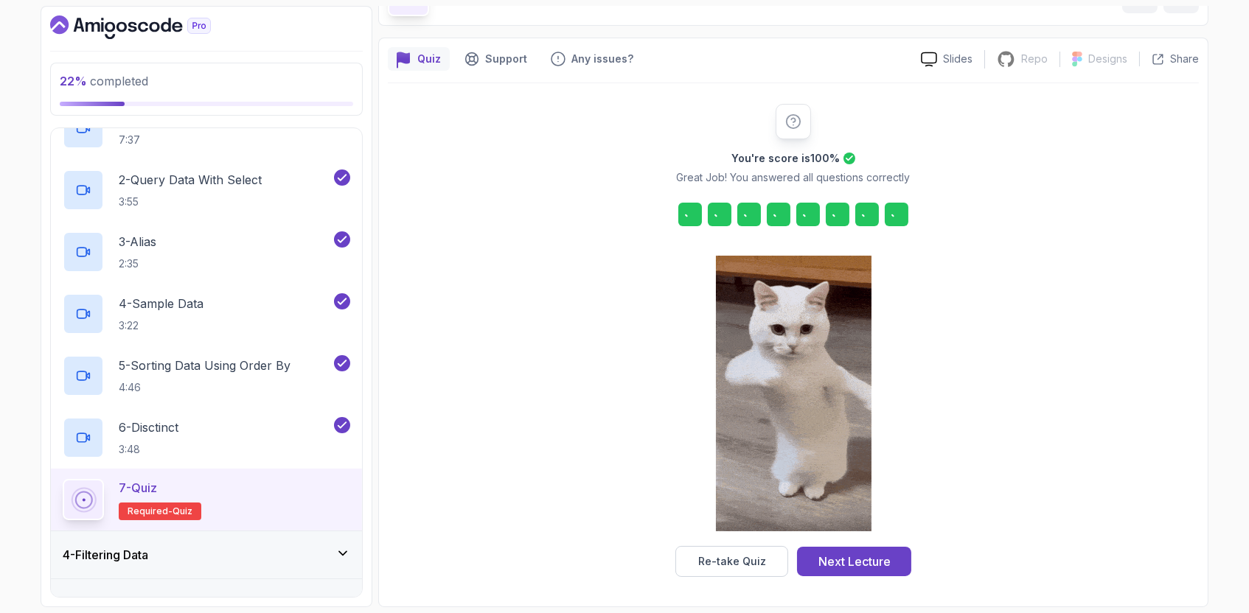
scroll to position [94, 0]
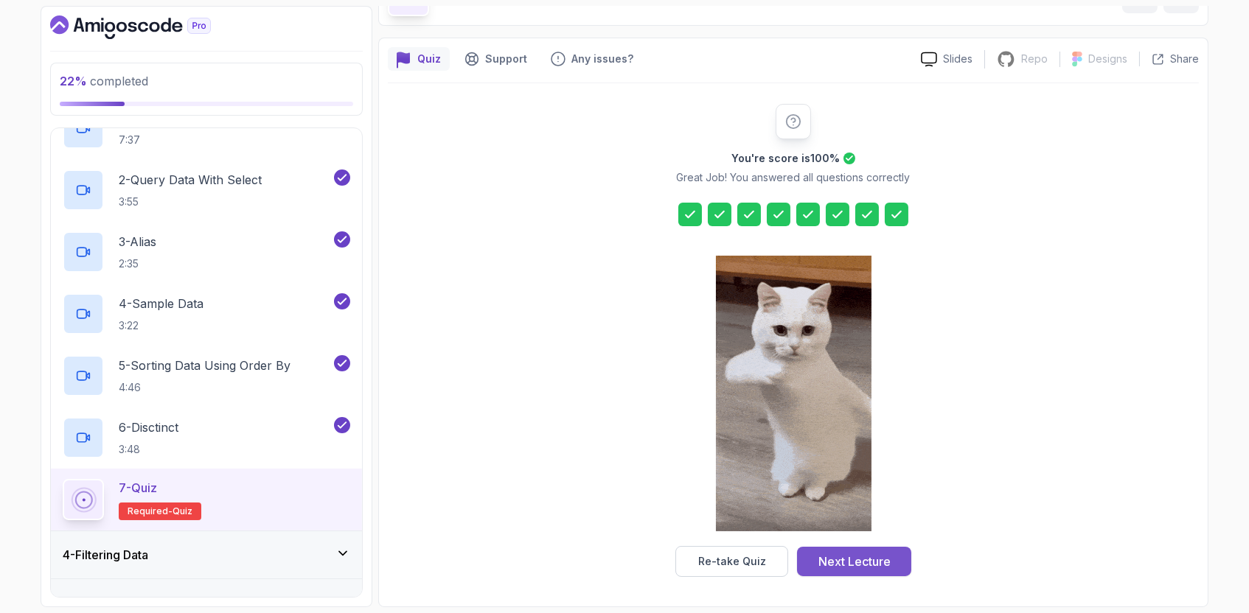
click at [862, 557] on div "Next Lecture" at bounding box center [854, 562] width 72 height 18
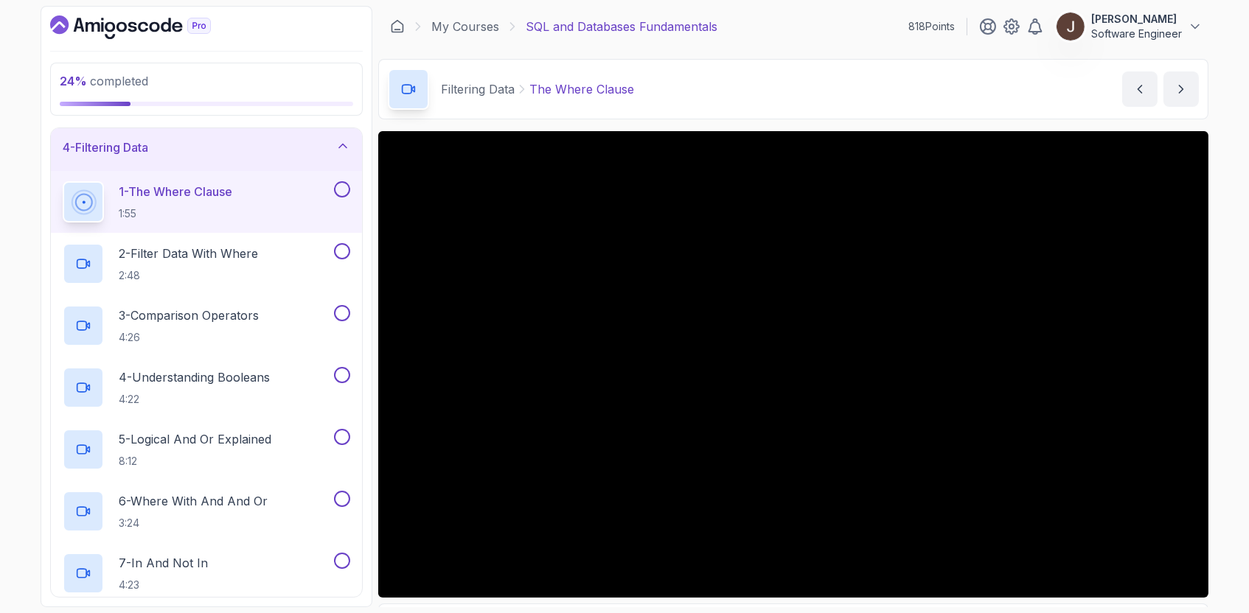
scroll to position [145, 0]
click at [814, 99] on div "Filtering Data The Where Clause The Where Clause by [PERSON_NAME]" at bounding box center [793, 89] width 830 height 60
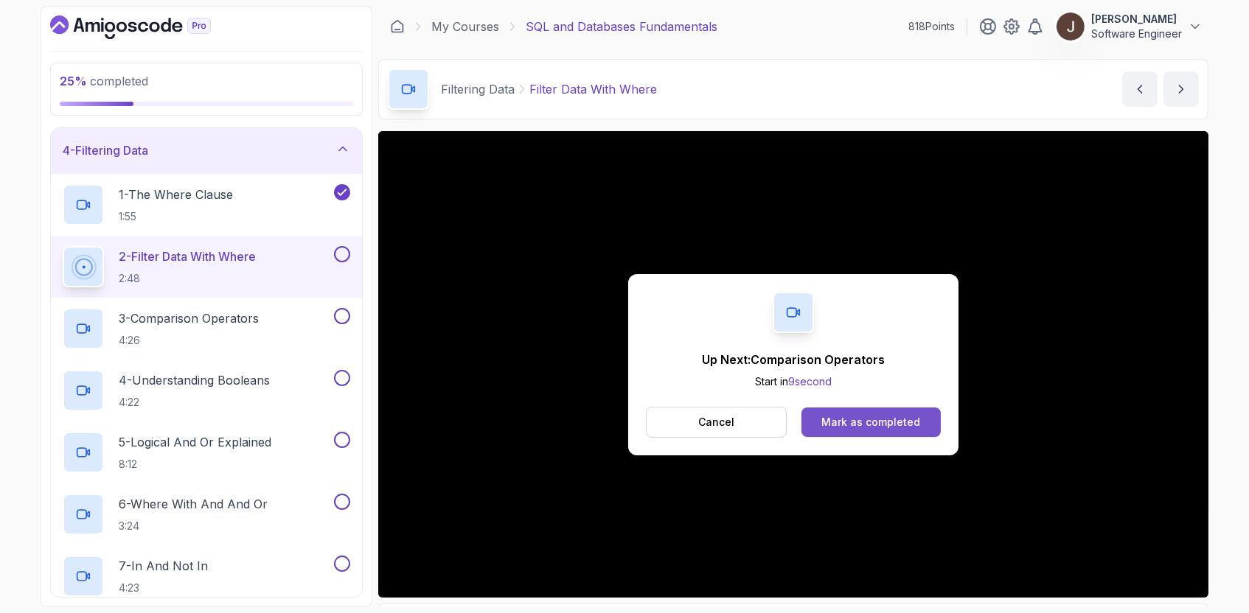
click at [916, 421] on div "Mark as completed" at bounding box center [870, 422] width 99 height 15
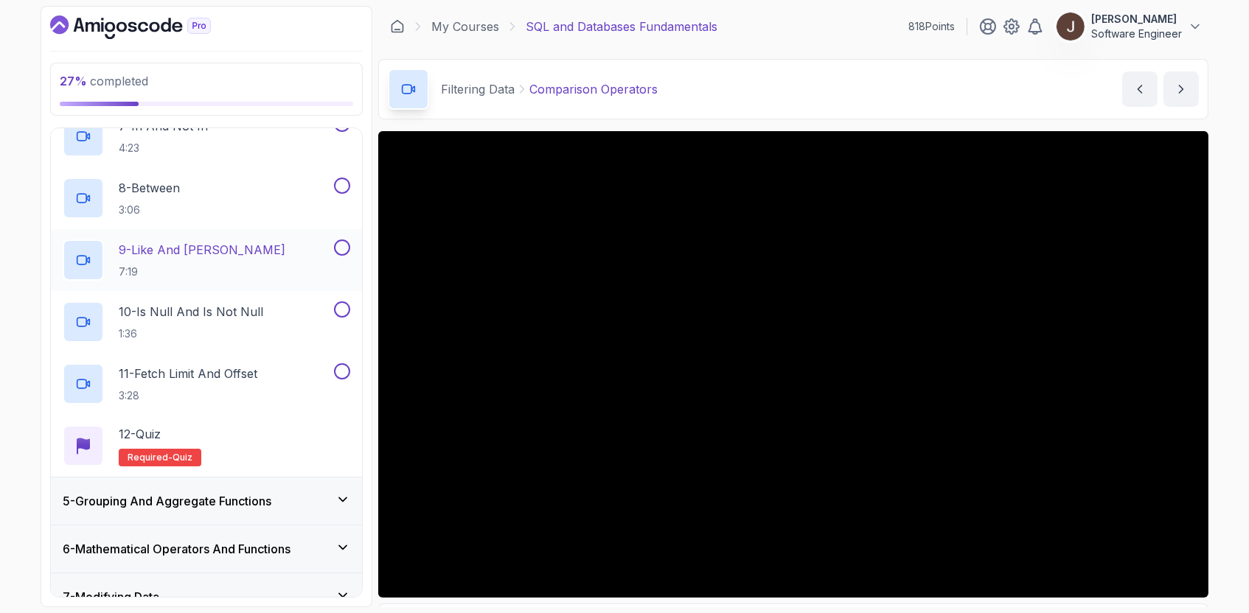
scroll to position [587, 0]
click at [803, 82] on div "Filtering Data Comparison Operators Comparison Operators by [PERSON_NAME]" at bounding box center [793, 89] width 830 height 60
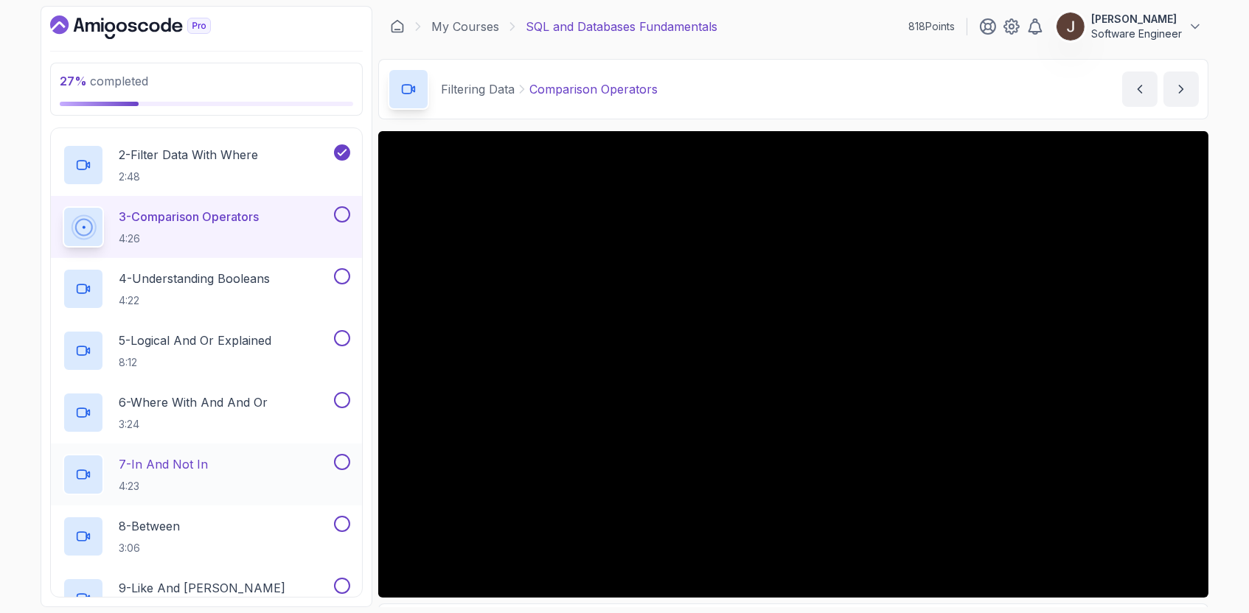
scroll to position [241, 0]
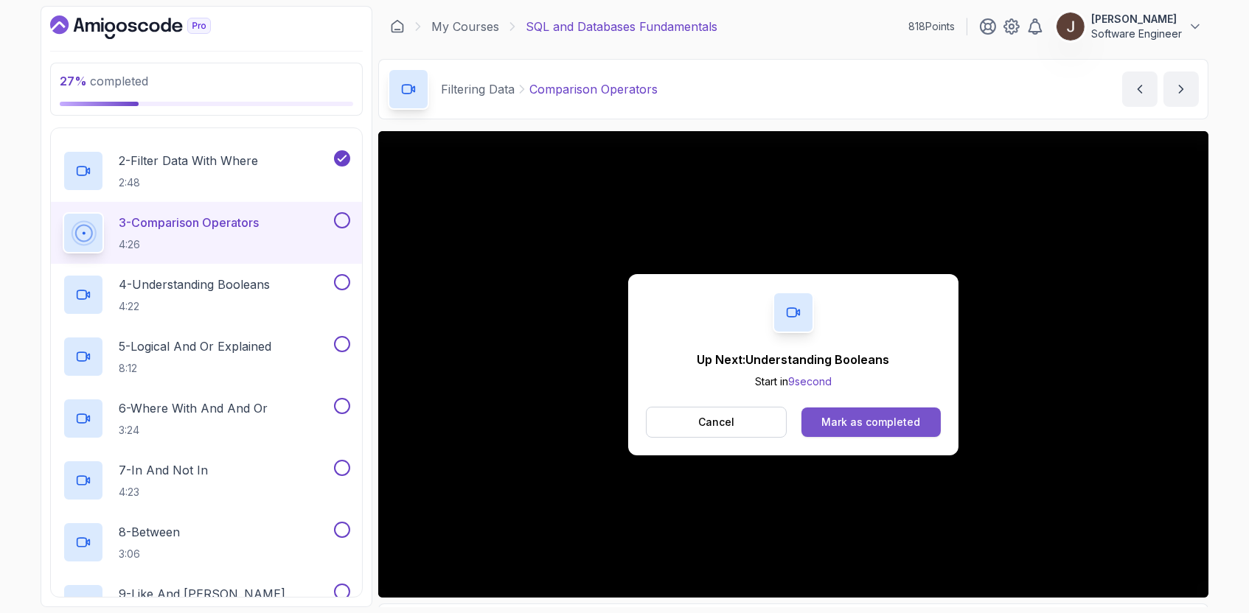
click at [857, 430] on button "Mark as completed" at bounding box center [870, 422] width 139 height 29
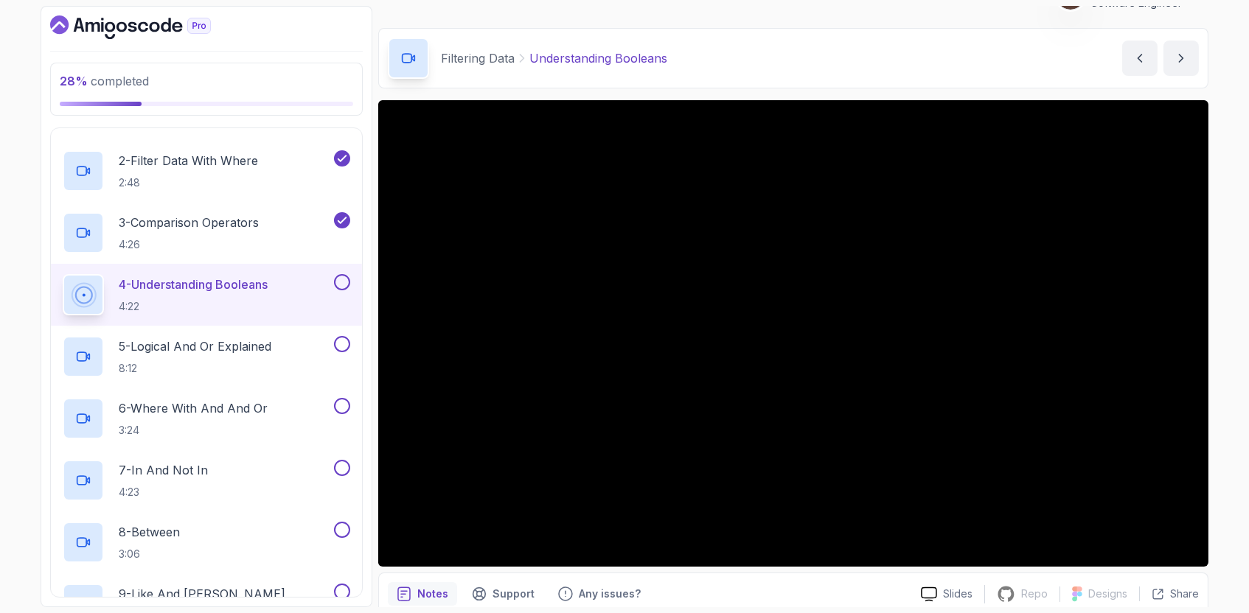
scroll to position [29, 0]
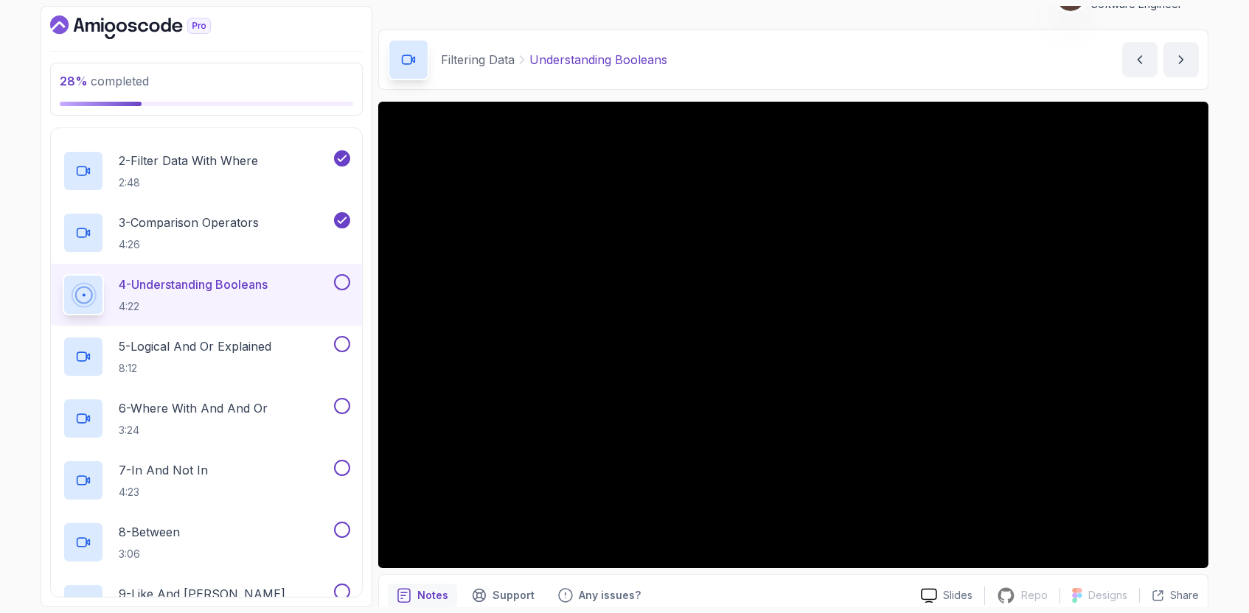
click at [892, 67] on div "Filtering Data Understanding Booleans Understanding Booleans by [PERSON_NAME]" at bounding box center [793, 59] width 830 height 60
click at [774, 55] on div "Filtering Data Understanding Booleans Understanding Booleans by [PERSON_NAME]" at bounding box center [793, 59] width 830 height 60
click at [843, 60] on div "Filtering Data Understanding Booleans Understanding Booleans by [PERSON_NAME]" at bounding box center [793, 59] width 830 height 60
click at [804, 61] on div "Filtering Data Understanding Booleans Understanding Booleans by [PERSON_NAME]" at bounding box center [793, 59] width 830 height 60
click at [832, 60] on div "Filtering Data Understanding Booleans Understanding Booleans by [PERSON_NAME]" at bounding box center [793, 59] width 830 height 60
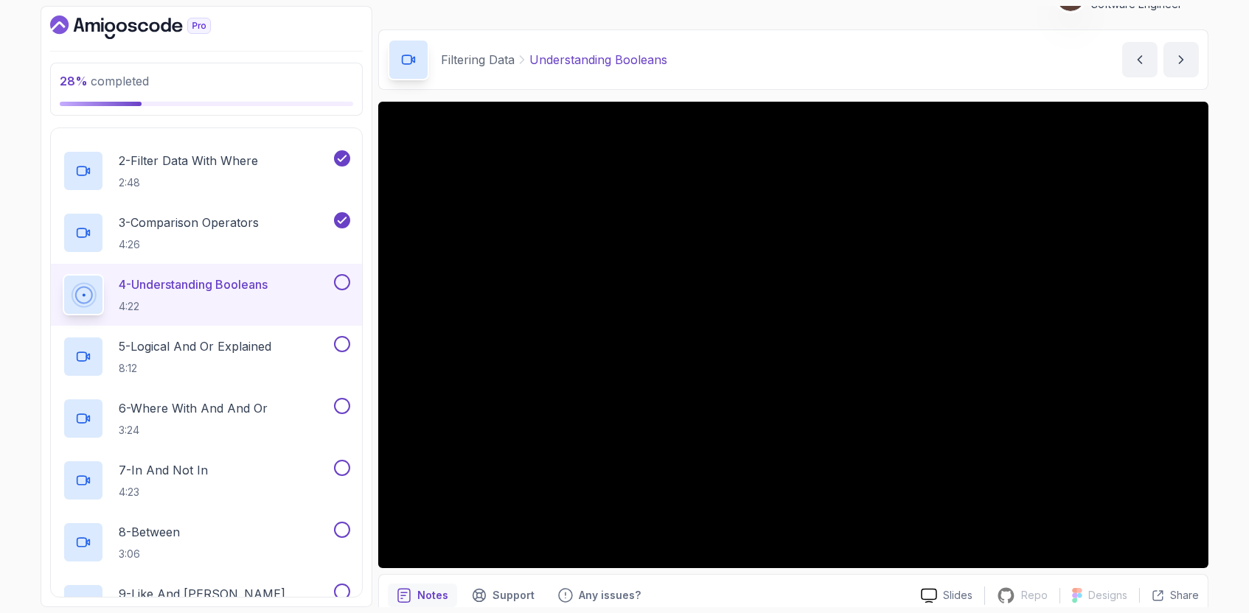
click at [792, 61] on div "Filtering Data Understanding Booleans Understanding Booleans by [PERSON_NAME]" at bounding box center [793, 59] width 830 height 60
click at [641, 21] on main "My Courses SQL and Databases Fundamentals 818 Points [PERSON_NAME] Software Eng…" at bounding box center [793, 306] width 830 height 601
click at [630, 23] on main "My Courses SQL and Databases Fundamentals 818 Points [PERSON_NAME] Software Eng…" at bounding box center [793, 306] width 830 height 601
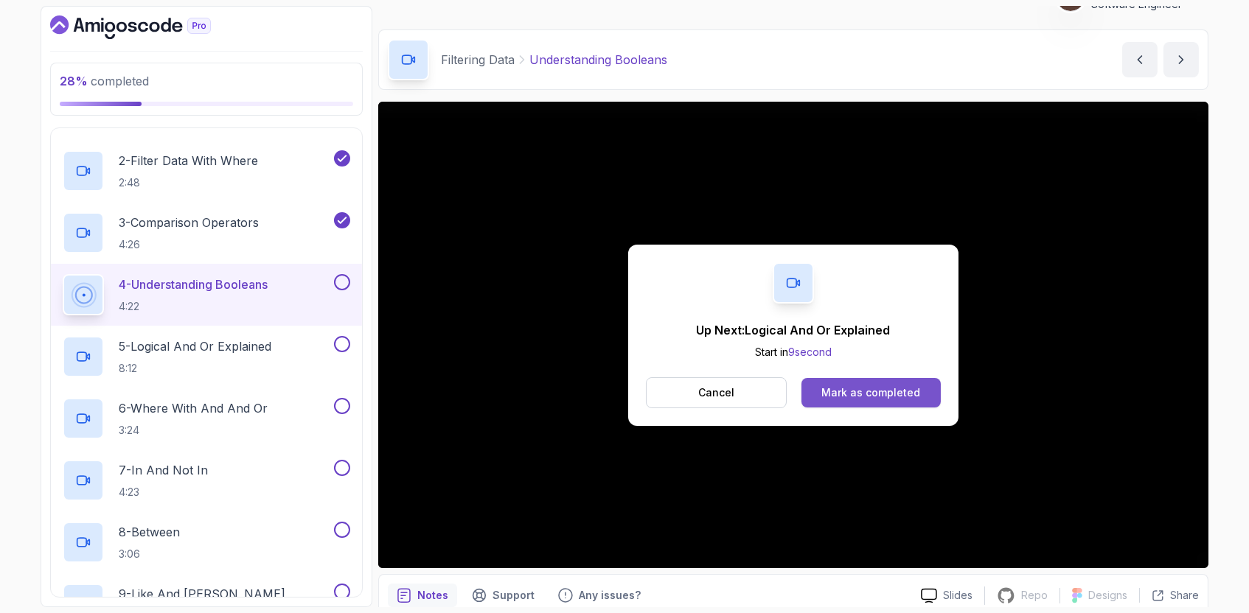
click at [873, 386] on div "Mark as completed" at bounding box center [870, 393] width 99 height 15
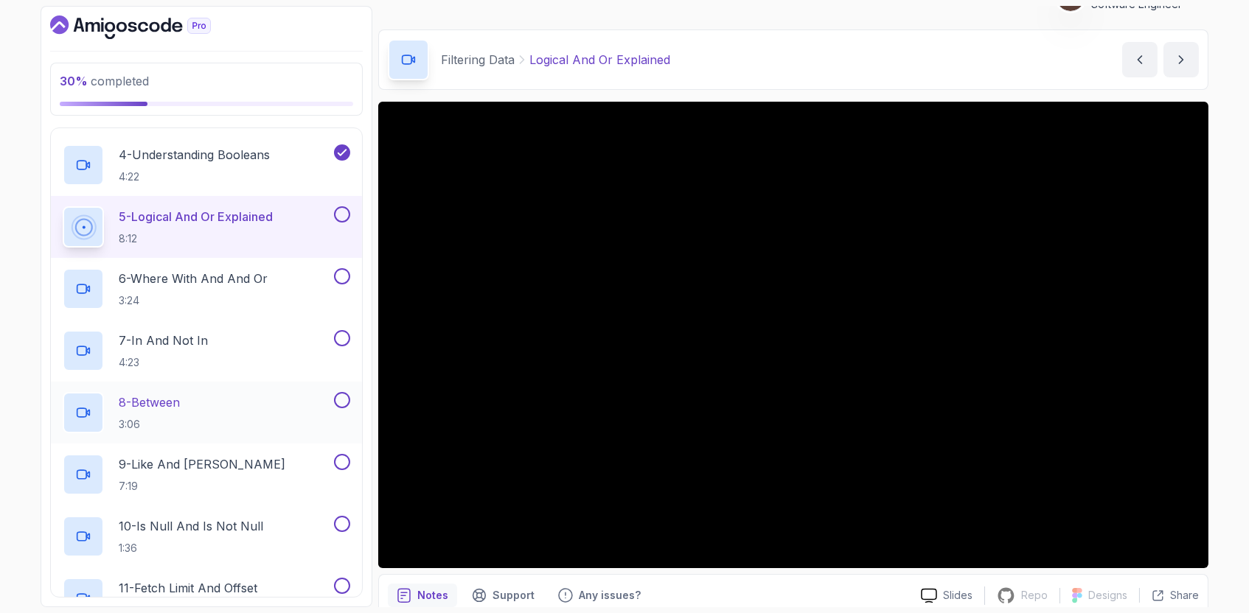
scroll to position [366, 0]
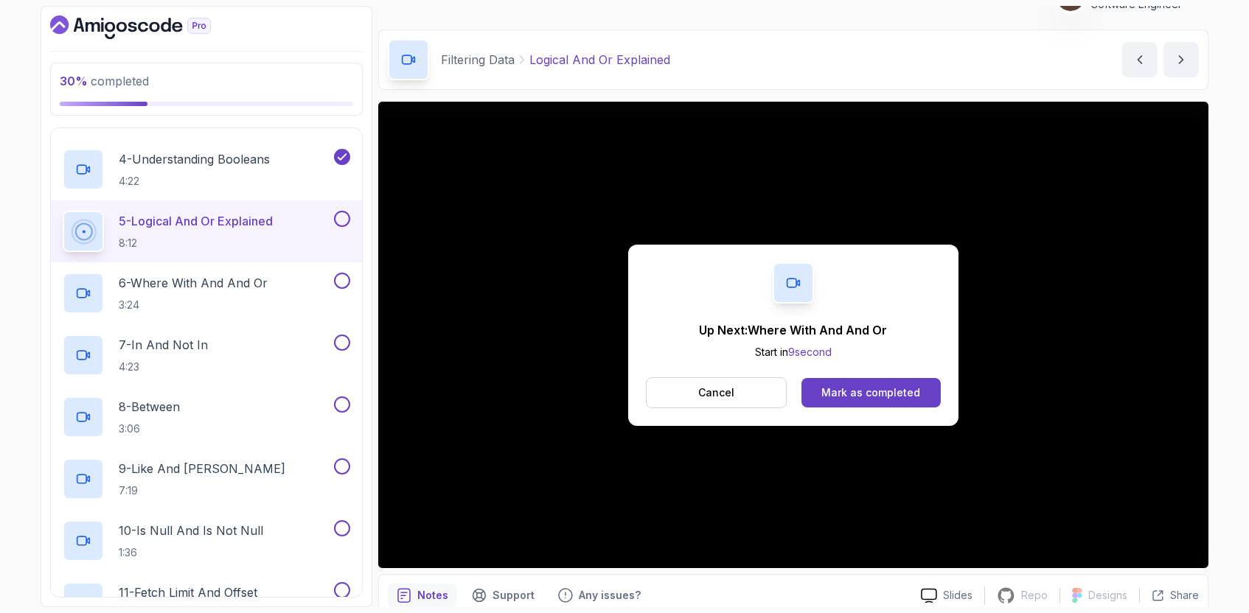
click at [888, 353] on div "Up Next: Where With And And Or Start in 9 second Cancel Mark as completed" at bounding box center [793, 335] width 330 height 181
click at [888, 392] on div "Mark as completed" at bounding box center [870, 393] width 99 height 15
